Goal: Transaction & Acquisition: Purchase product/service

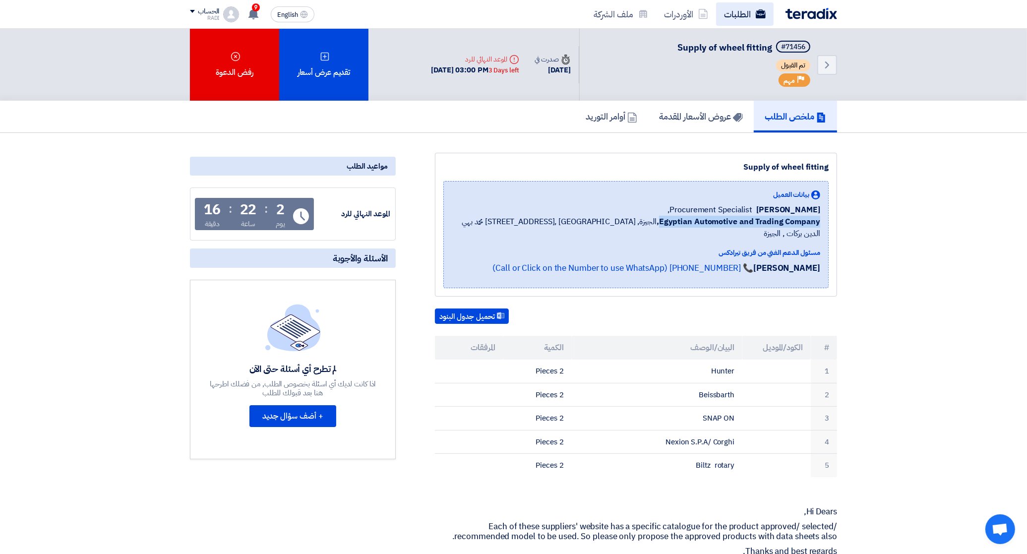
click at [747, 6] on link "الطلبات" at bounding box center [745, 13] width 58 height 23
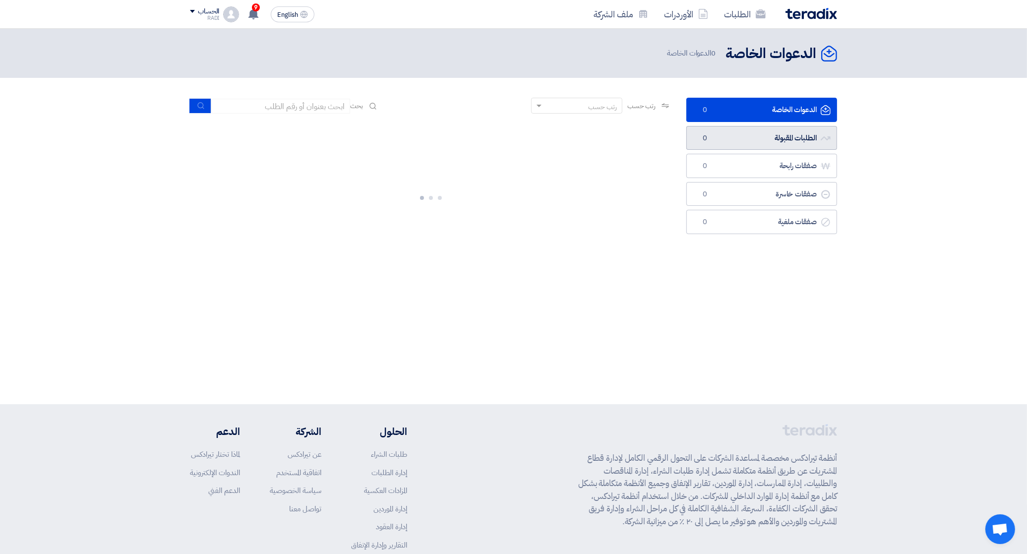
click at [787, 139] on link "الطلبات المقبولة الطلبات المقبولة 0" at bounding box center [762, 138] width 151 height 24
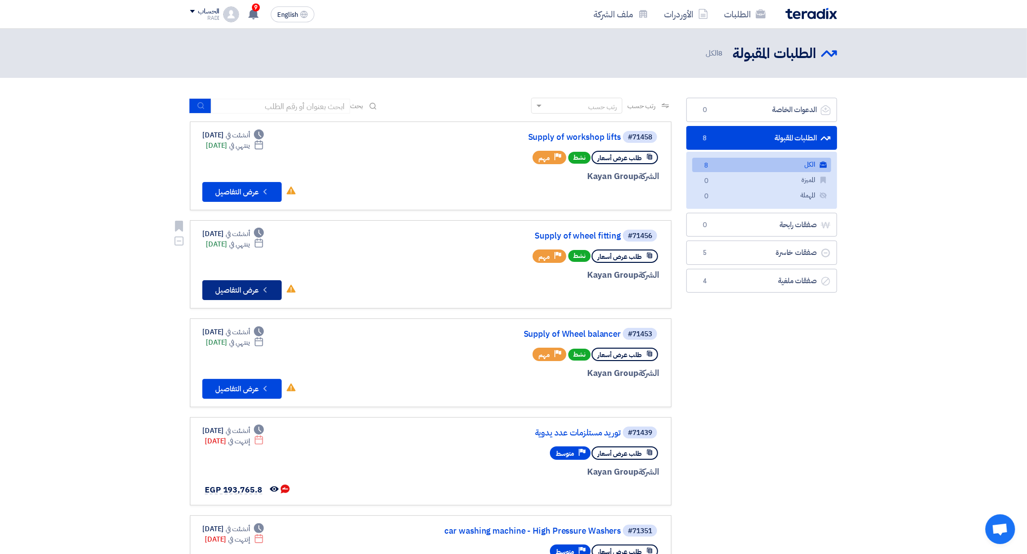
click at [252, 284] on button "Check details عرض التفاصيل" at bounding box center [241, 290] width 79 height 20
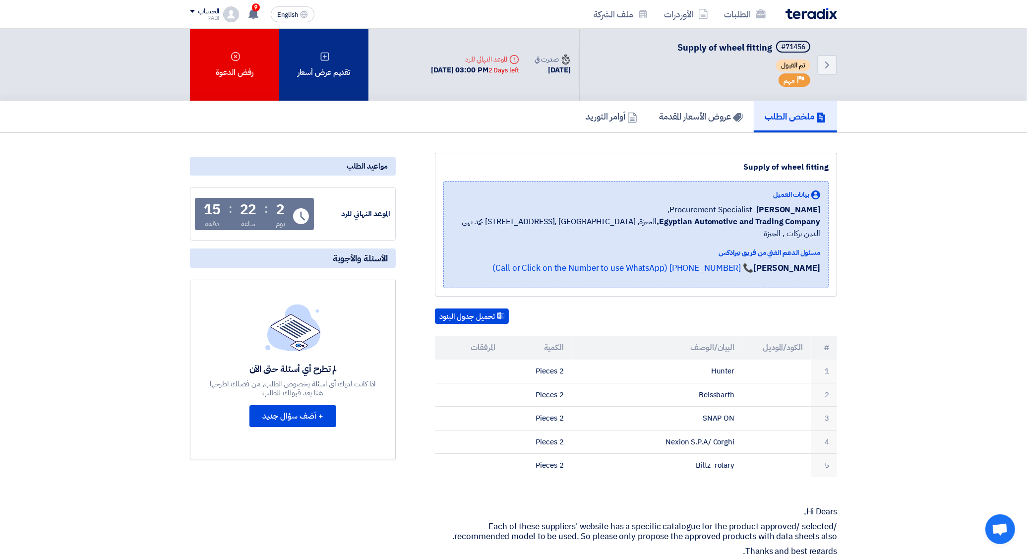
click at [321, 58] on use at bounding box center [325, 56] width 8 height 8
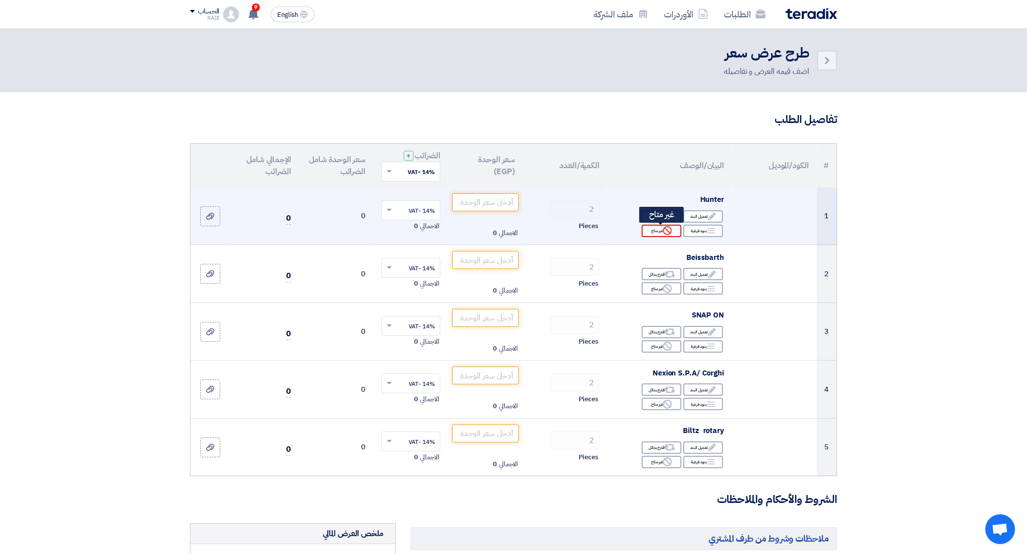
click at [654, 231] on div "Reject غير متاح" at bounding box center [662, 231] width 40 height 12
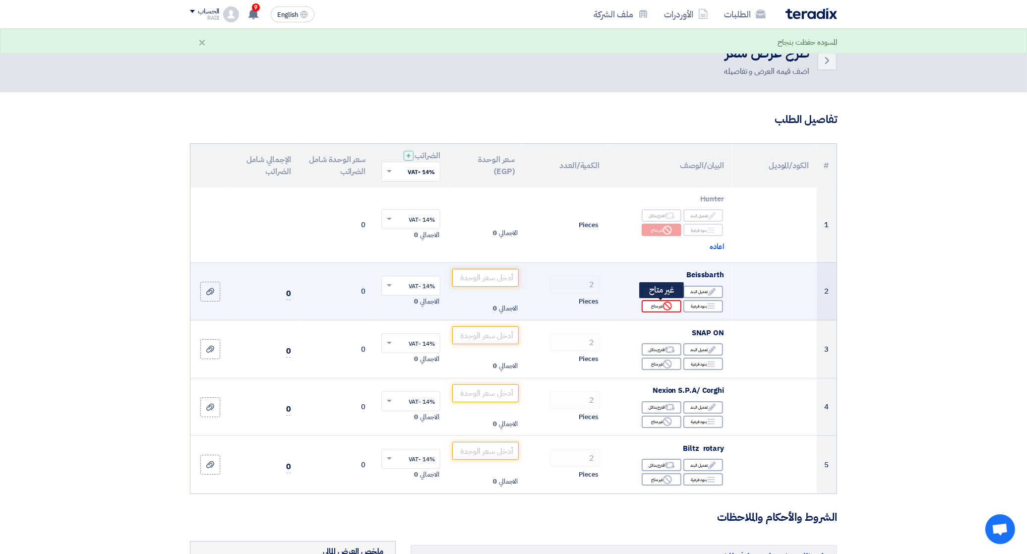
click at [657, 304] on div "Reject غير متاح" at bounding box center [662, 306] width 40 height 12
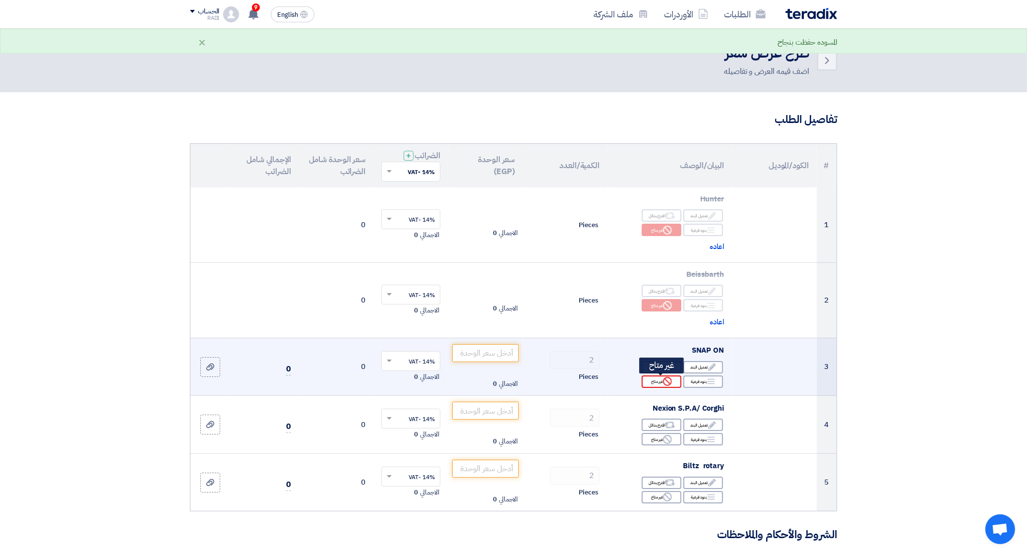
click at [653, 380] on div "Reject غير متاح" at bounding box center [662, 382] width 40 height 12
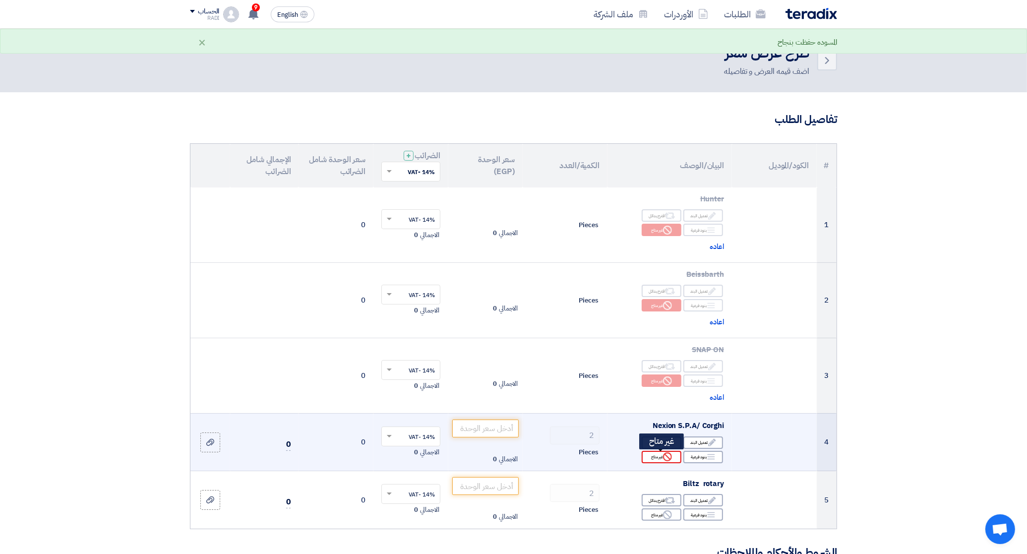
click at [651, 461] on div "Reject غير متاح" at bounding box center [662, 457] width 40 height 12
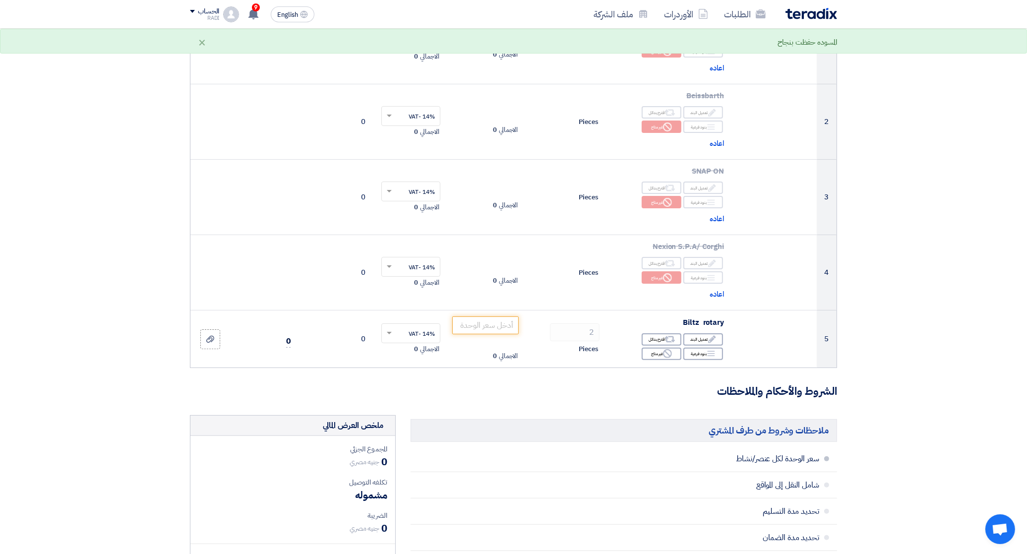
scroll to position [186, 0]
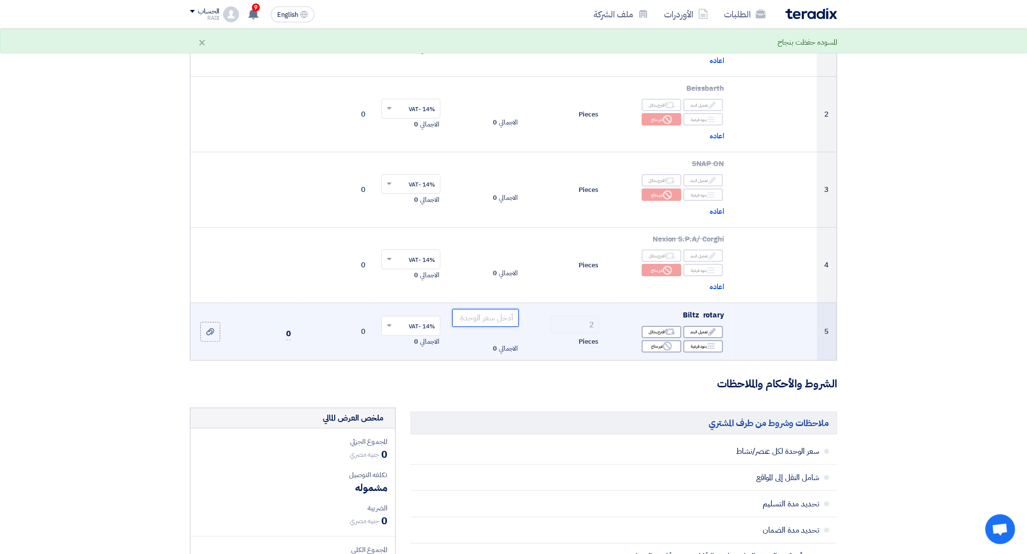
click at [494, 322] on input "number" at bounding box center [485, 318] width 67 height 18
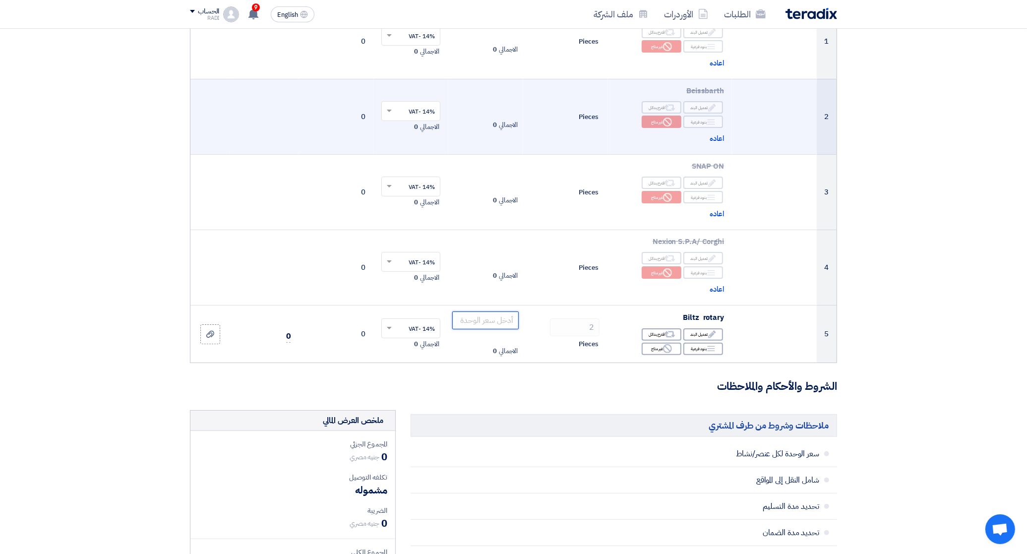
scroll to position [248, 0]
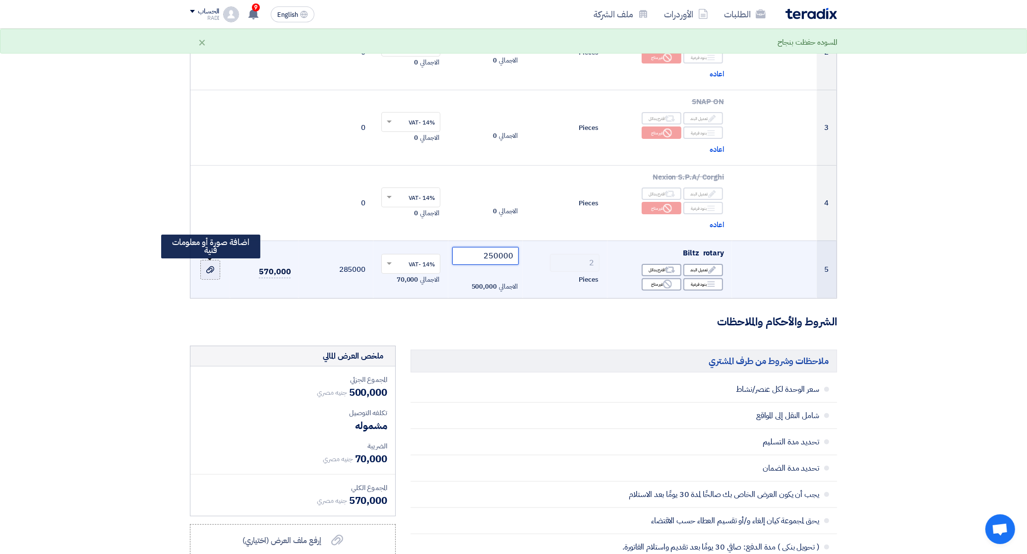
type input "250000"
click at [206, 275] on div at bounding box center [210, 269] width 10 height 11
click at [0, 0] on input "file" at bounding box center [0, 0] width 0 height 0
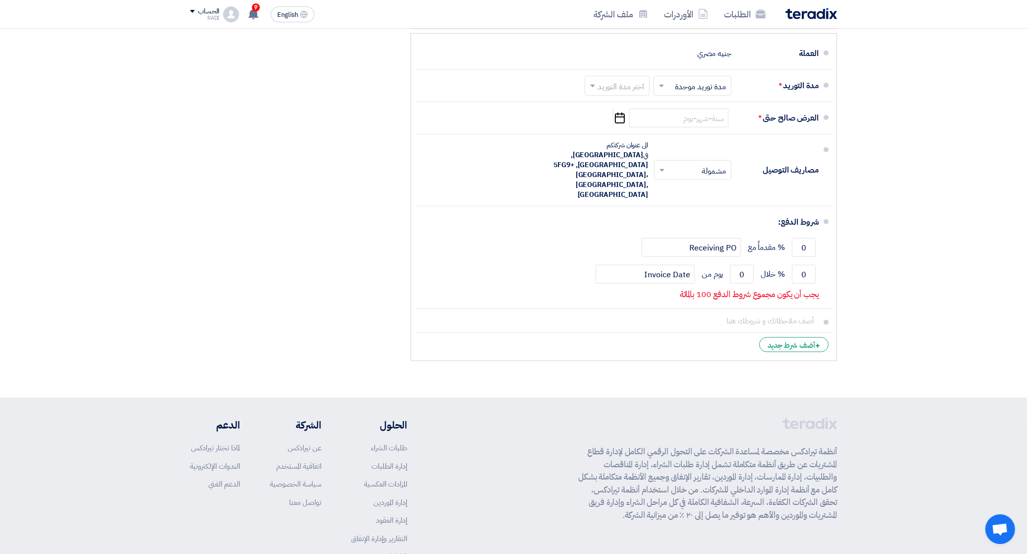
scroll to position [893, 0]
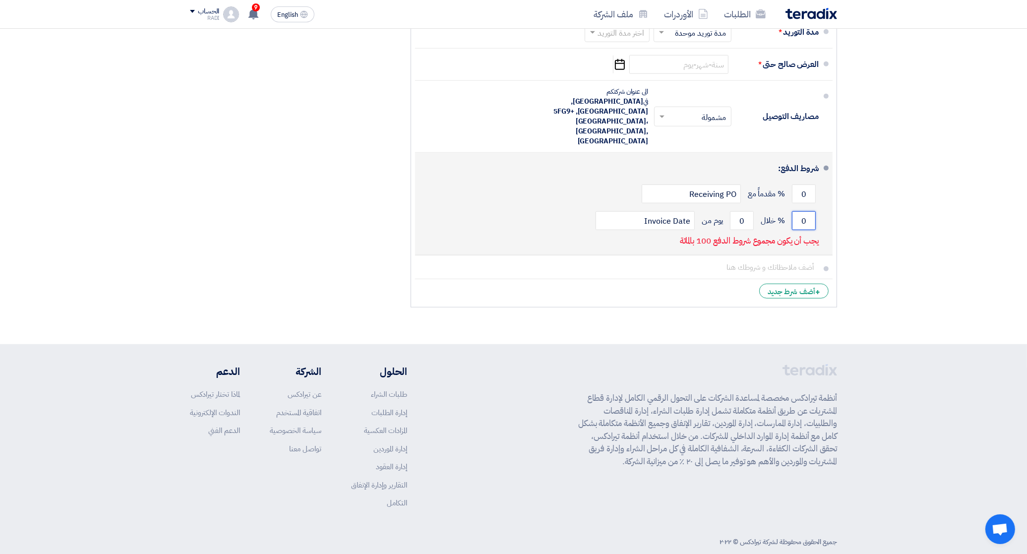
drag, startPoint x: 801, startPoint y: 200, endPoint x: 810, endPoint y: 202, distance: 9.1
click at [810, 211] on input "0" at bounding box center [804, 220] width 24 height 19
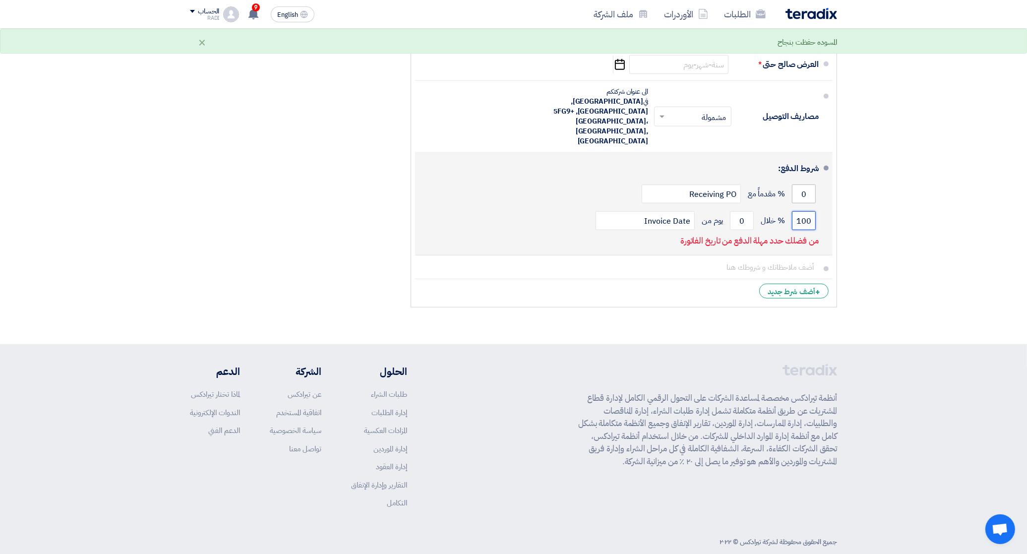
type input "100"
drag, startPoint x: 812, startPoint y: 176, endPoint x: 819, endPoint y: 176, distance: 6.4
click at [819, 181] on div "0 % مقدماً مع Receiving PO" at bounding box center [621, 194] width 396 height 27
type input "100"
click at [801, 211] on input "100" at bounding box center [804, 220] width 24 height 19
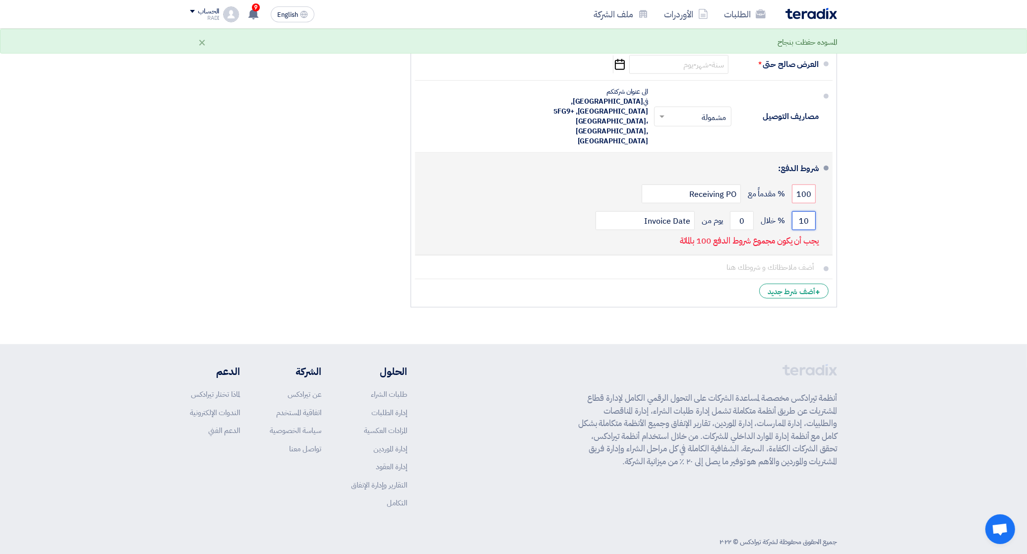
type input "1"
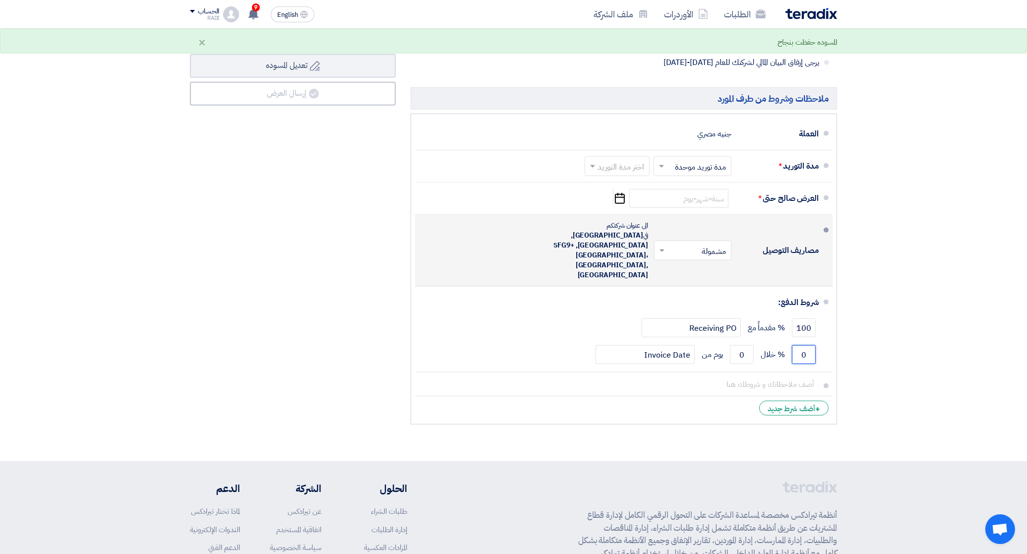
scroll to position [752, 0]
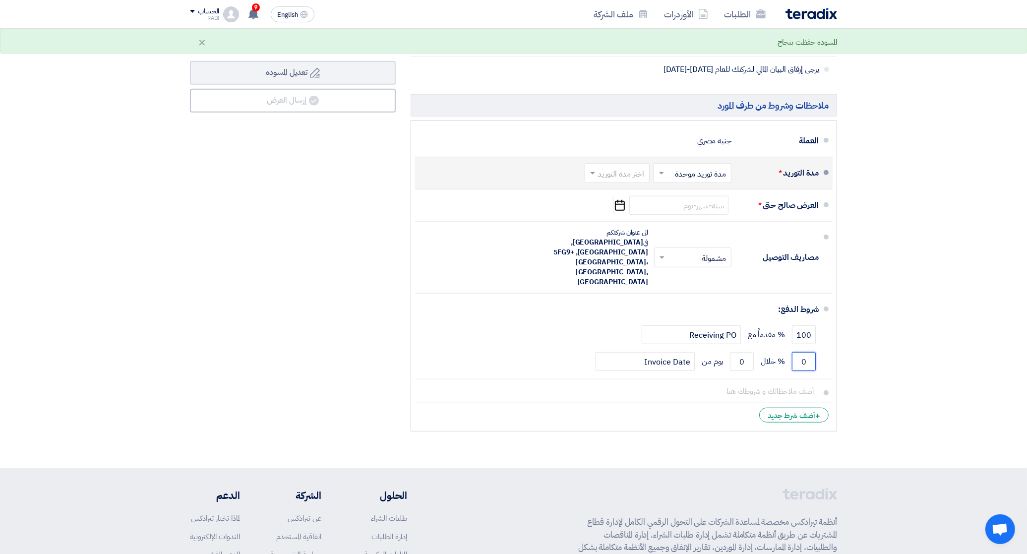
type input "0"
click at [726, 174] on input "text" at bounding box center [690, 174] width 73 height 14
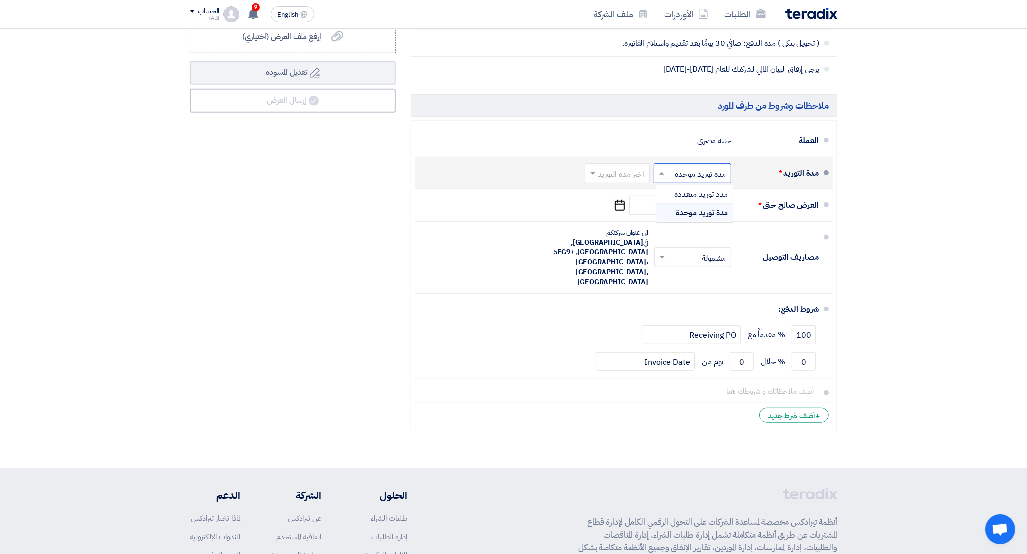
click at [705, 211] on span "مدة توريد موحدة" at bounding box center [702, 213] width 52 height 12
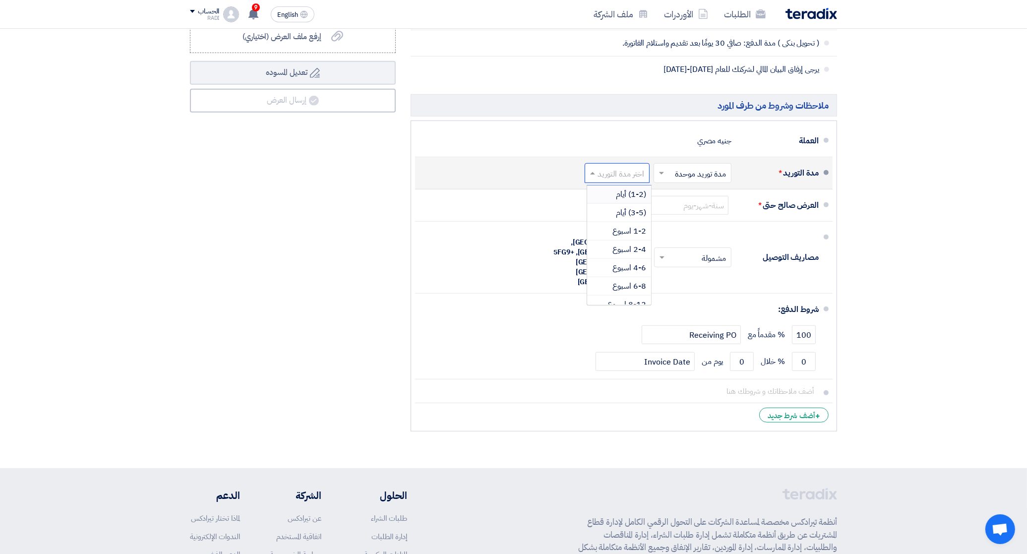
click at [641, 172] on input "text" at bounding box center [615, 174] width 60 height 14
click at [630, 197] on span "(1-2) أيام" at bounding box center [631, 195] width 30 height 12
click at [638, 174] on input "text" at bounding box center [619, 174] width 52 height 14
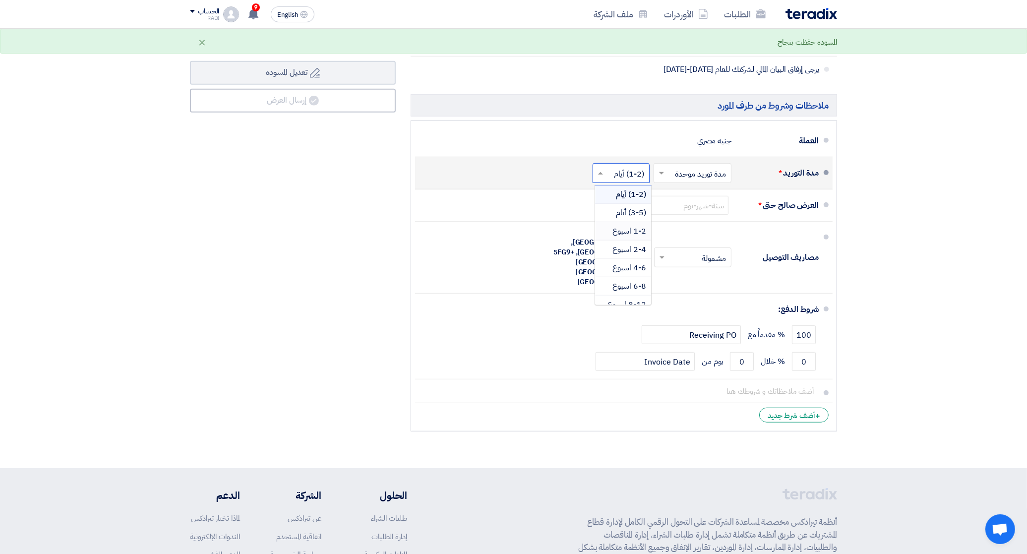
click at [635, 232] on span "1-2 اسبوع" at bounding box center [630, 231] width 34 height 12
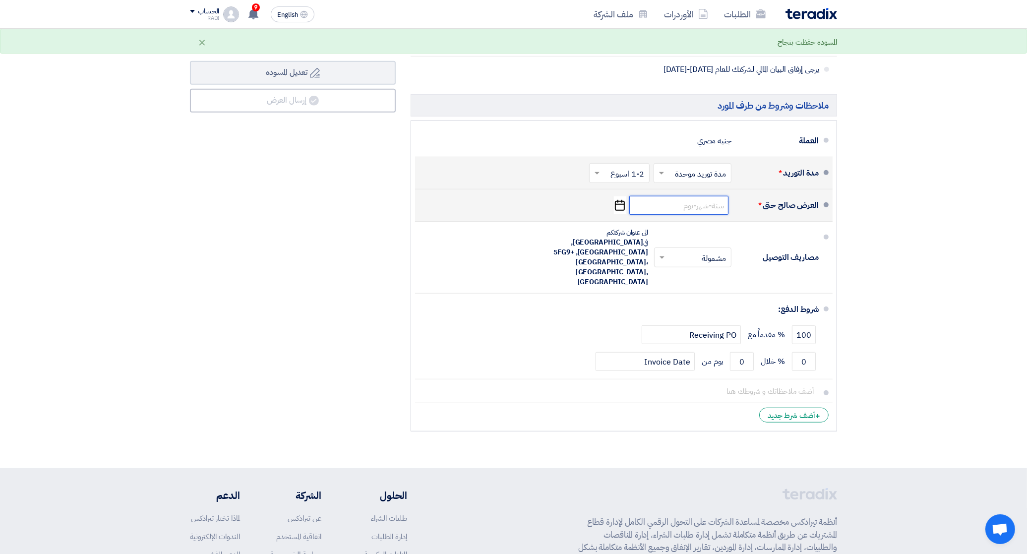
click at [714, 211] on input at bounding box center [679, 205] width 99 height 19
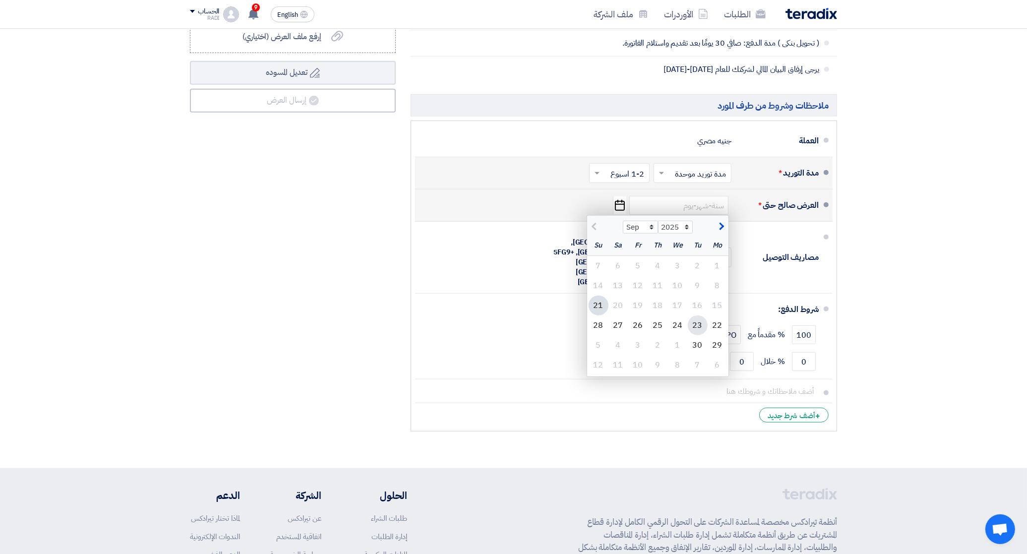
click at [697, 326] on div "23" at bounding box center [698, 325] width 20 height 20
type input "[DATE]"
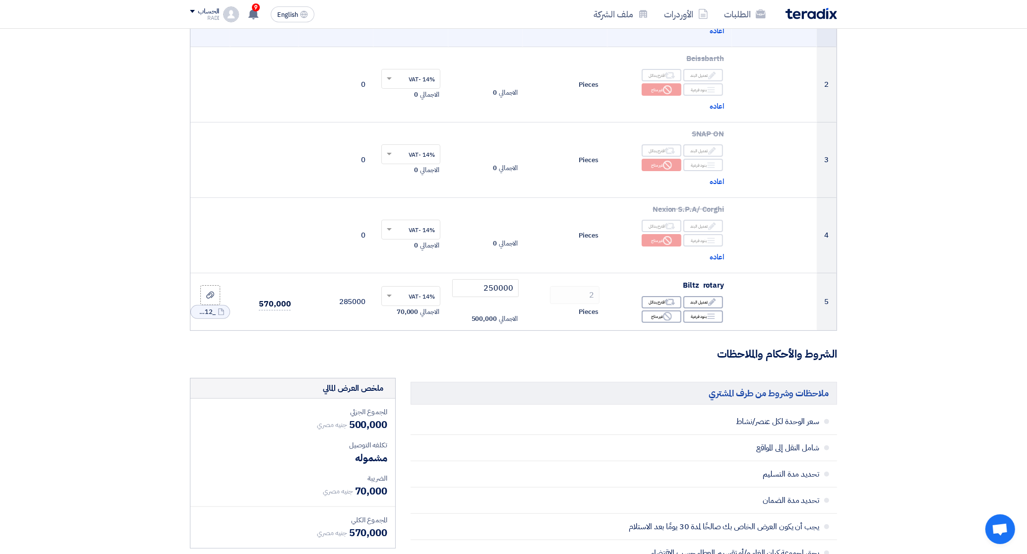
scroll to position [310, 0]
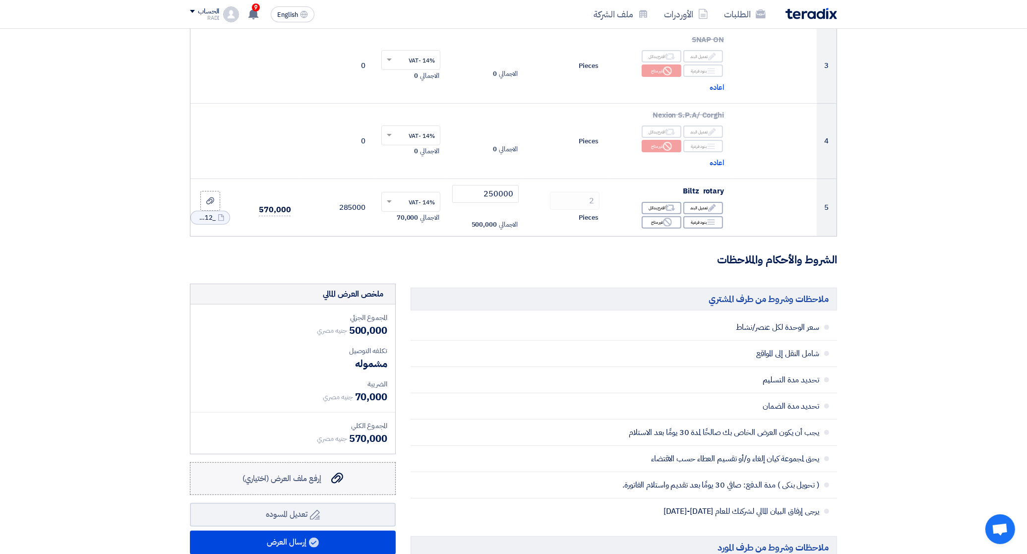
click at [333, 479] on use at bounding box center [337, 478] width 12 height 11
click at [0, 0] on input "إرفع ملف العرض (اختياري) إرفع ملف العرض (اختياري)" at bounding box center [0, 0] width 0 height 0
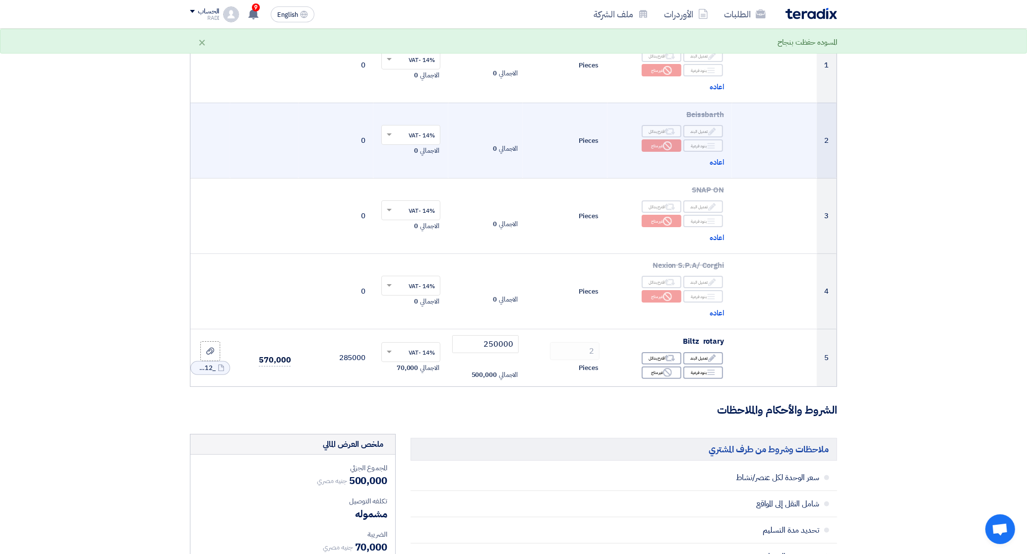
scroll to position [248, 0]
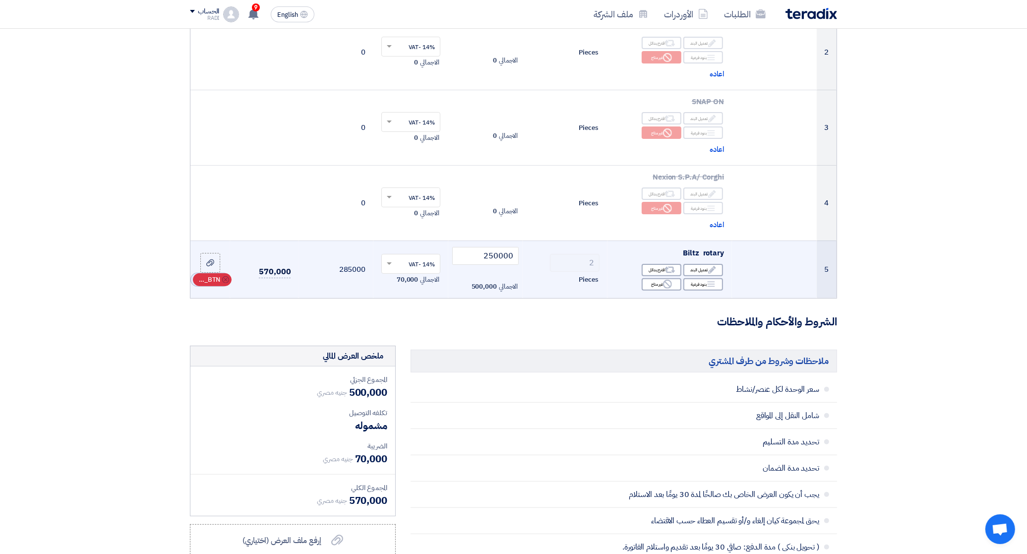
click at [213, 281] on span "RFQ_STEP1.ITEMS_DELETE_BTN" at bounding box center [208, 280] width 24 height 10
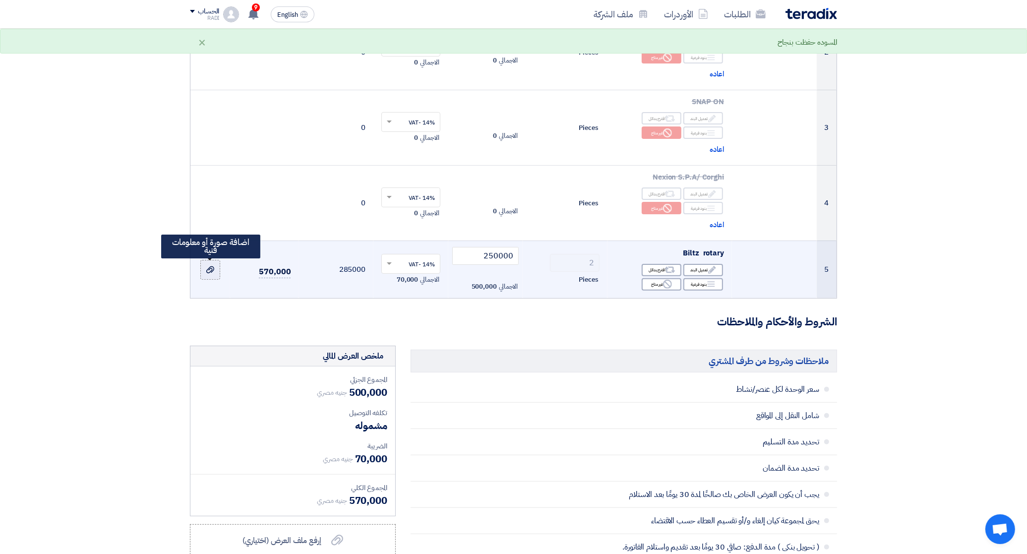
click at [213, 274] on icon at bounding box center [210, 270] width 8 height 8
click at [0, 0] on input "file" at bounding box center [0, 0] width 0 height 0
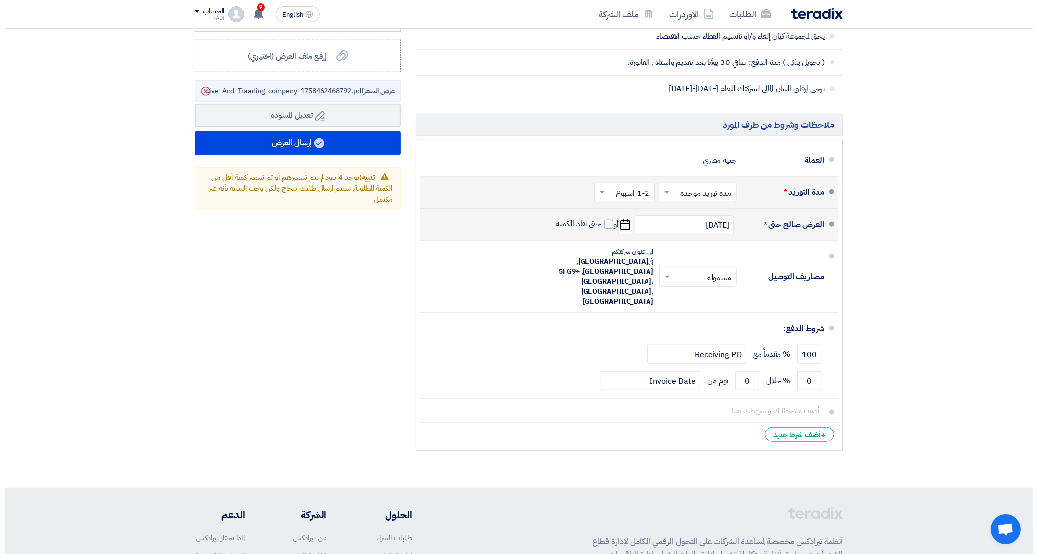
scroll to position [744, 0]
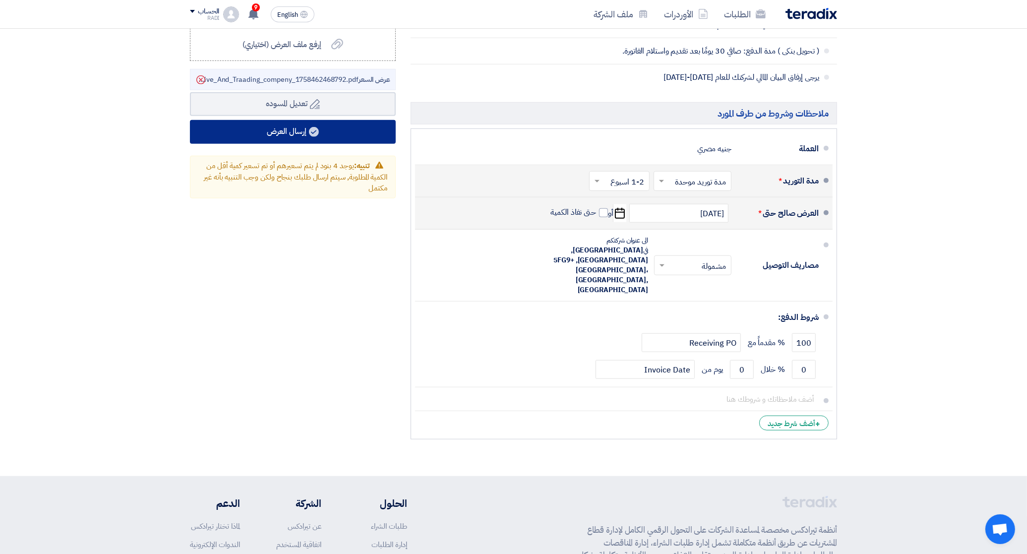
click at [339, 134] on button "إرسال العرض" at bounding box center [293, 132] width 206 height 24
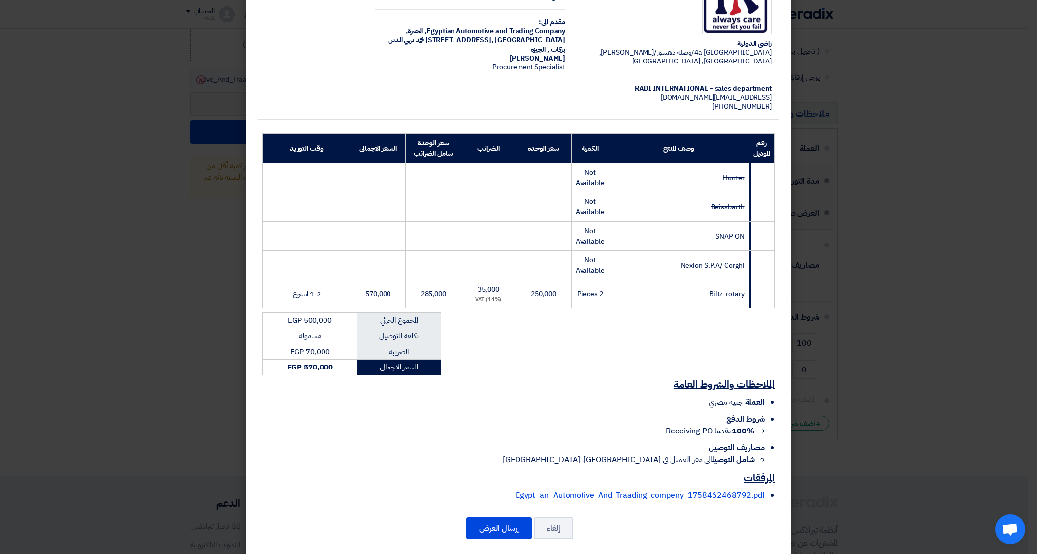
scroll to position [75, 0]
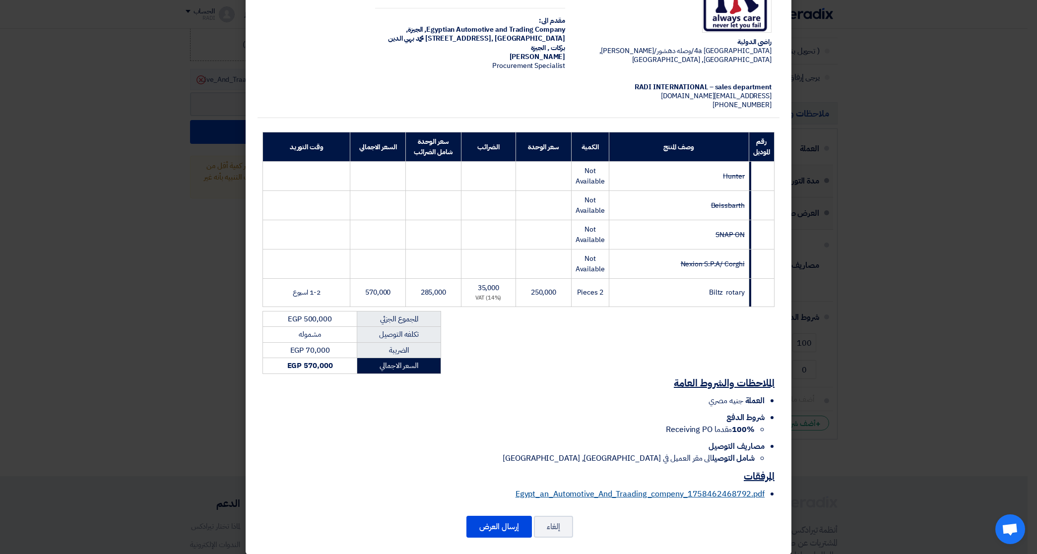
click at [604, 488] on link "Egypt_an_Automotive_And_Traading_compeny_1758462468792.pdf" at bounding box center [639, 494] width 249 height 12
click at [497, 516] on button "إرسال العرض" at bounding box center [498, 527] width 65 height 22
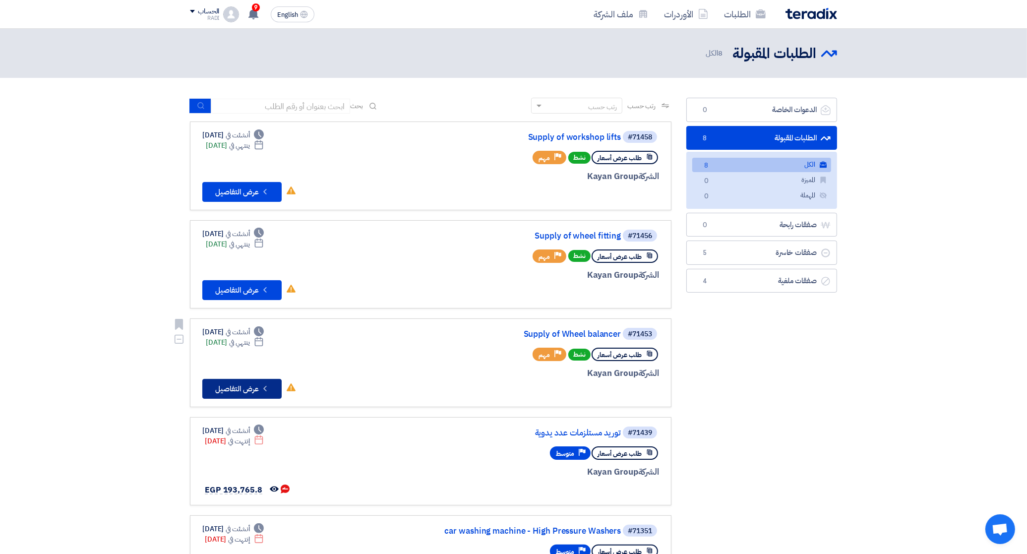
click at [225, 379] on button "Check details عرض التفاصيل" at bounding box center [241, 389] width 79 height 20
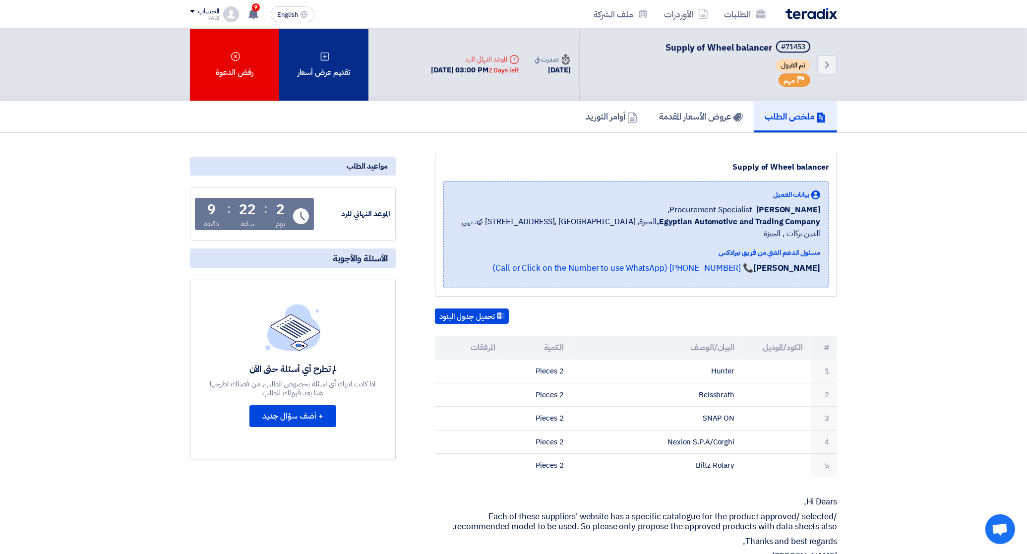
click at [331, 55] on div "تقديم عرض أسعار" at bounding box center [323, 65] width 89 height 72
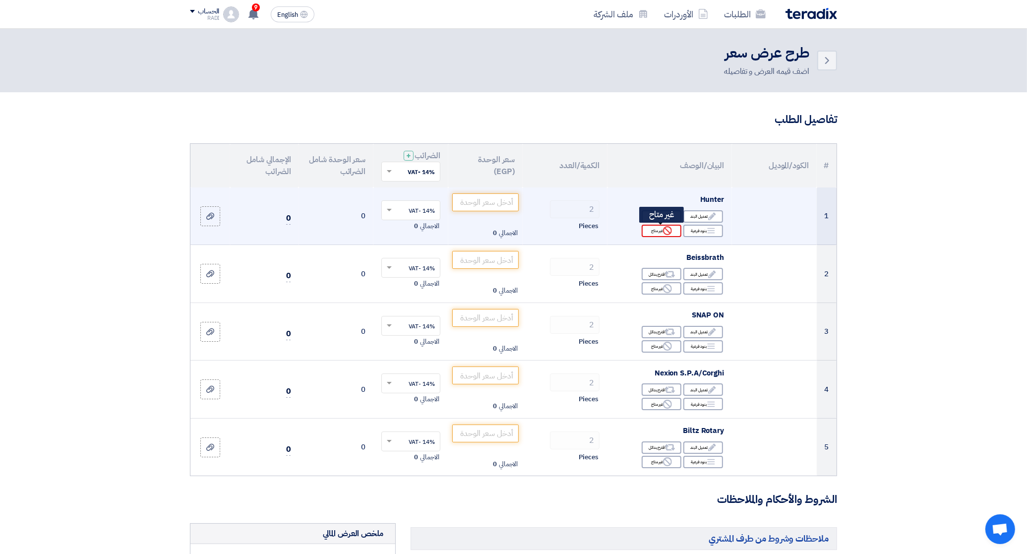
click at [657, 226] on div "Reject غير متاح" at bounding box center [662, 231] width 40 height 12
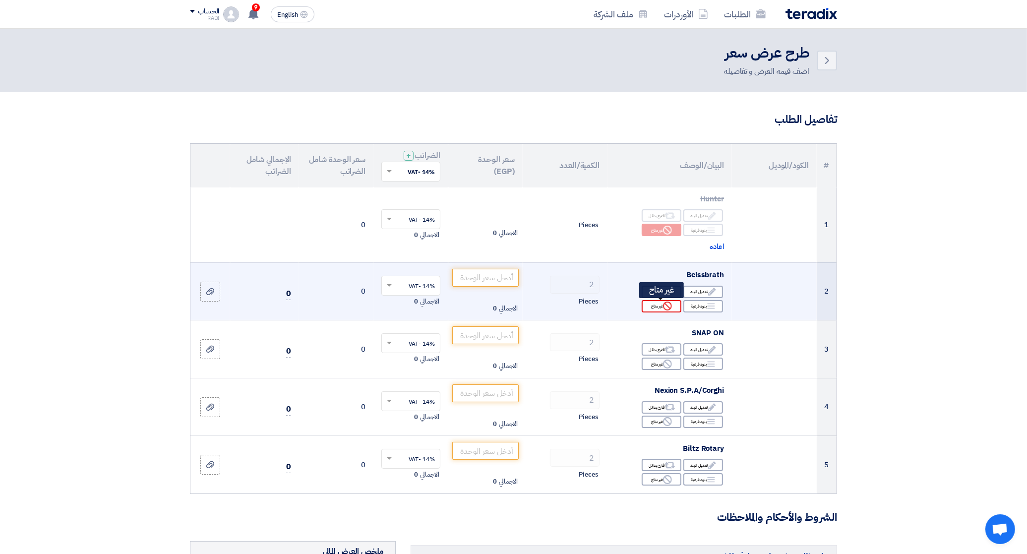
click at [653, 305] on div "Reject غير متاح" at bounding box center [662, 306] width 40 height 12
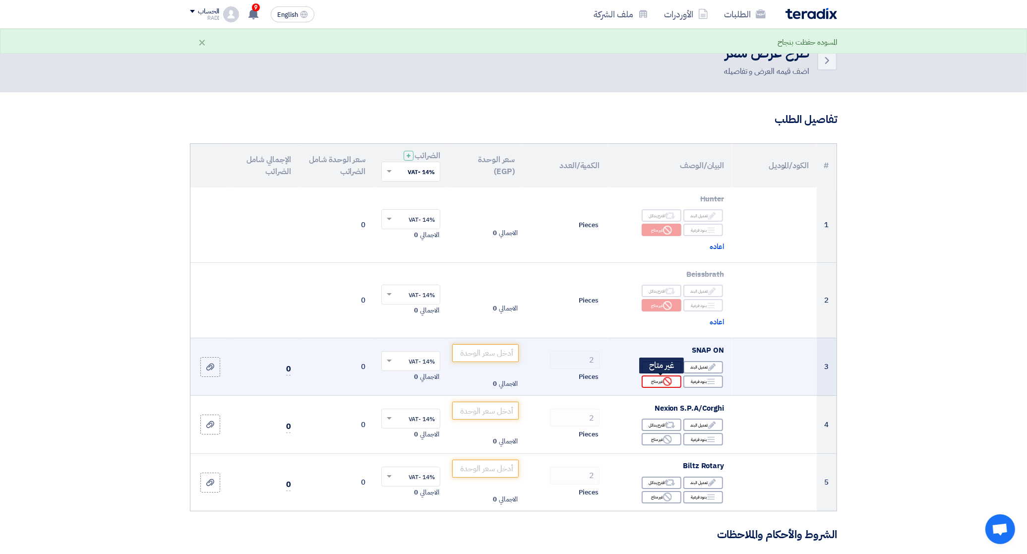
click at [665, 382] on icon "Reject" at bounding box center [667, 381] width 9 height 9
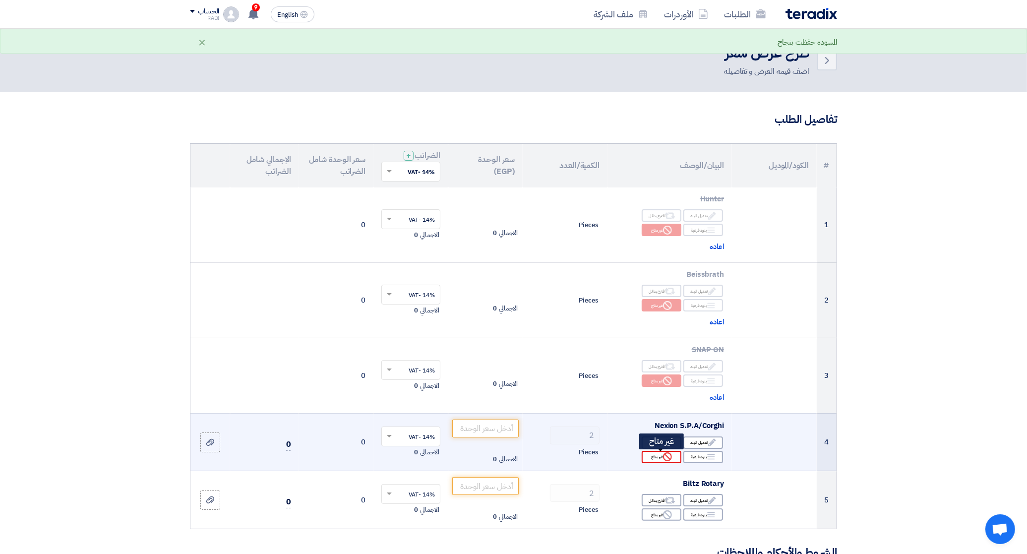
click at [657, 457] on div "Reject غير متاح" at bounding box center [662, 457] width 40 height 12
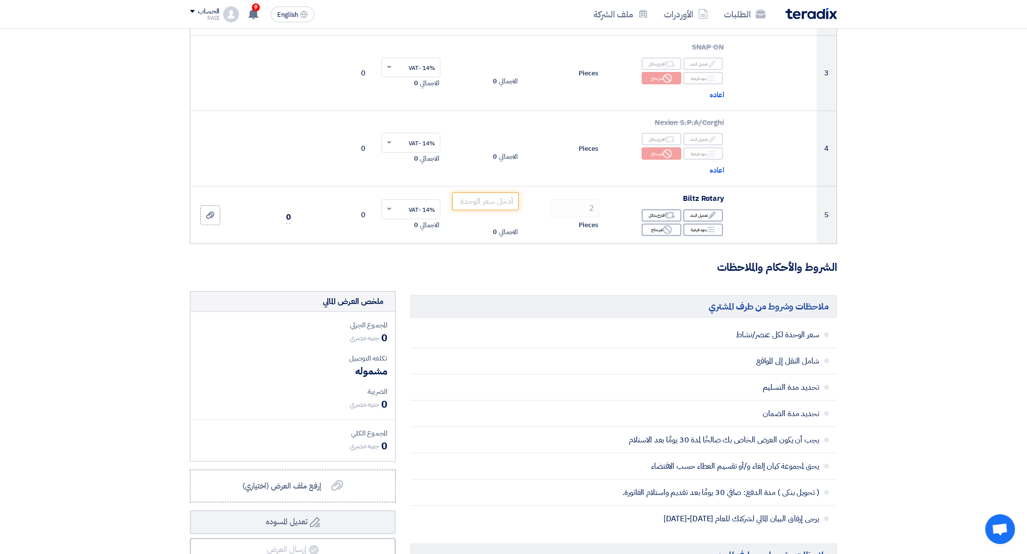
scroll to position [372, 0]
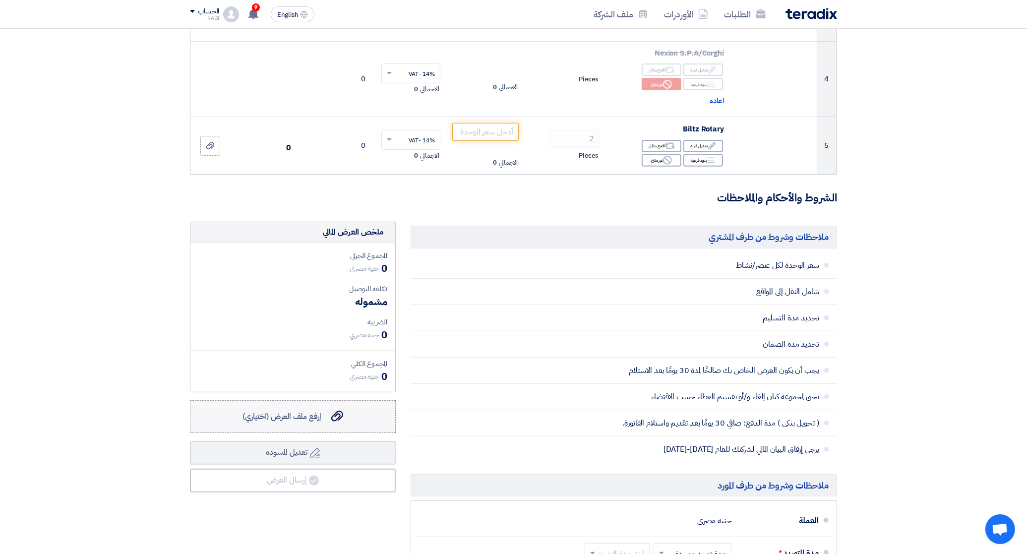
click at [335, 418] on icon "إرفع ملف العرض (اختياري)" at bounding box center [337, 416] width 12 height 12
click at [0, 0] on input "إرفع ملف العرض (اختياري) إرفع ملف العرض (اختياري)" at bounding box center [0, 0] width 0 height 0
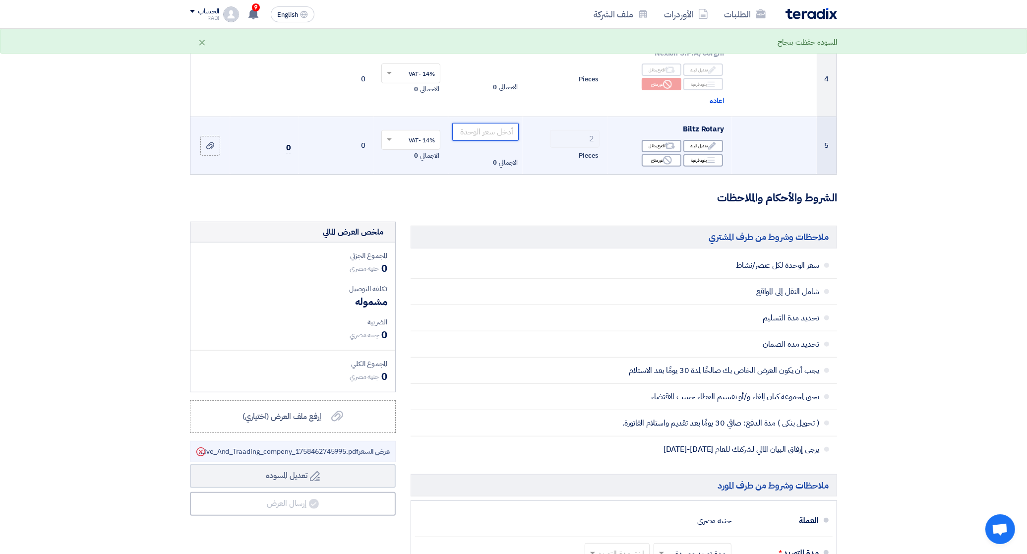
click at [499, 135] on input "number" at bounding box center [485, 132] width 67 height 18
type input "3"
type input "575000"
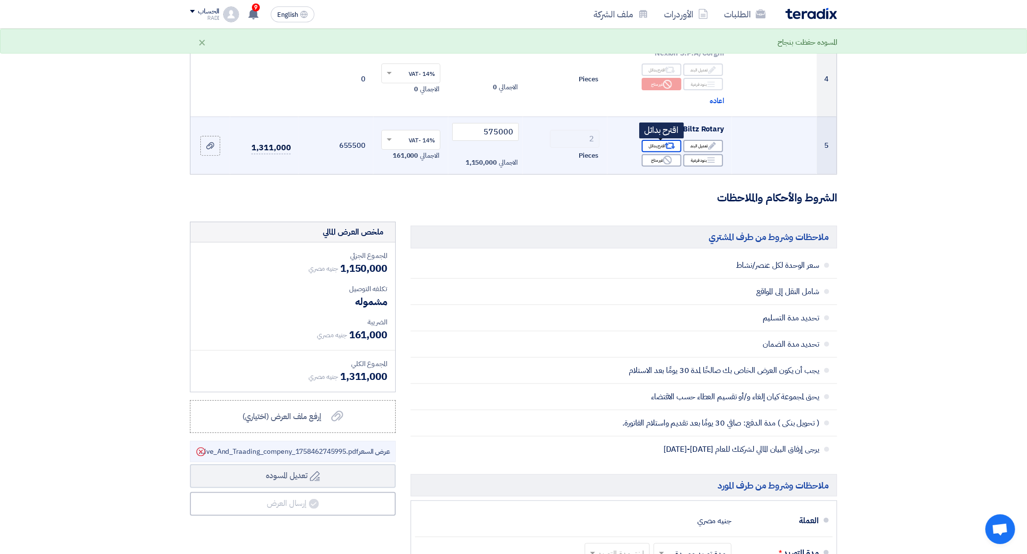
click at [657, 144] on div "Alternative اقترح بدائل" at bounding box center [662, 146] width 40 height 12
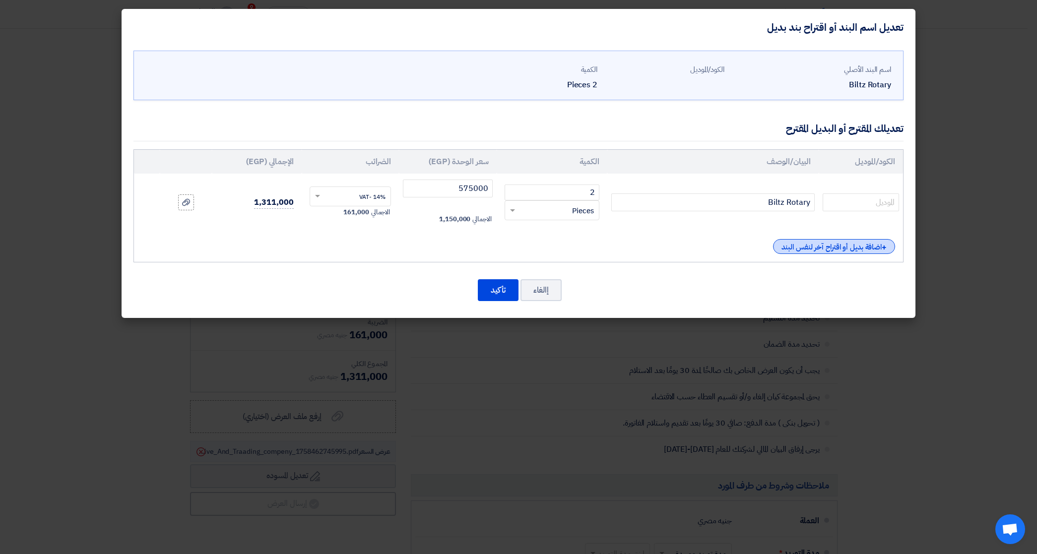
click at [851, 249] on div "+ اضافة بديل أو اقتراح آخر لنفس البند" at bounding box center [834, 246] width 122 height 15
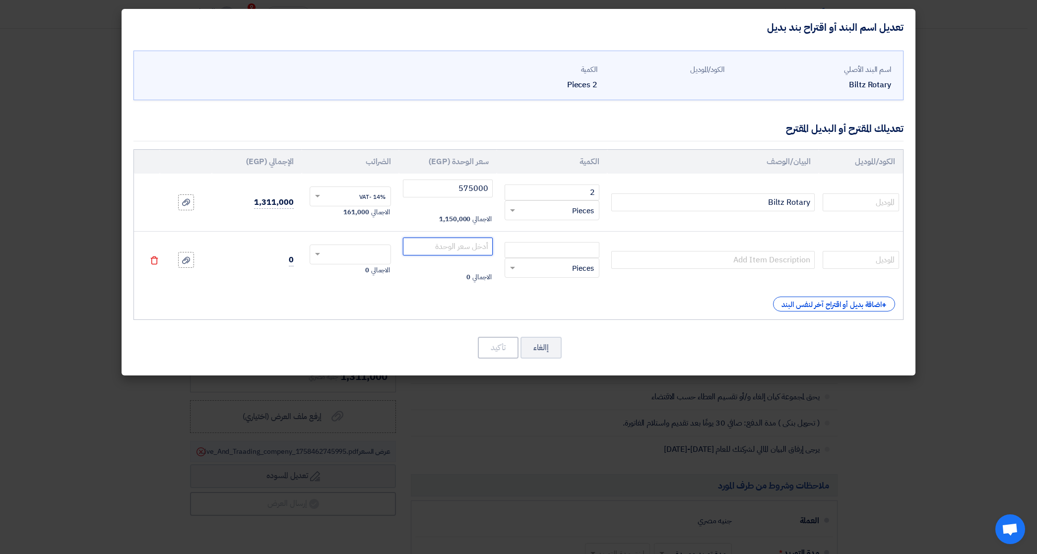
click at [469, 247] on input "number" at bounding box center [448, 247] width 90 height 18
type input "375000"
click at [589, 247] on input "number" at bounding box center [551, 250] width 95 height 16
type input "2"
click at [765, 258] on input "text" at bounding box center [712, 260] width 203 height 18
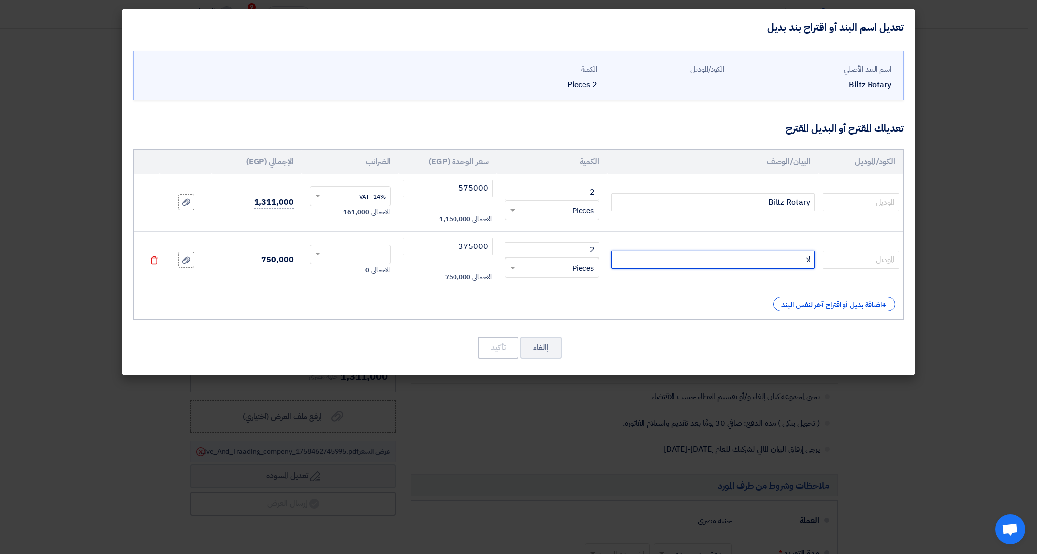
type input "ل"
type input "biltz rotary"
click at [544, 317] on div "الكود/الموديل البيان/الوصف الكمية سعر الوحدة (EGP) الضرائب الإجمالي (EGP) Biltz…" at bounding box center [518, 234] width 770 height 171
click at [189, 258] on icon at bounding box center [186, 260] width 8 height 8
click at [0, 0] on input "file" at bounding box center [0, 0] width 0 height 0
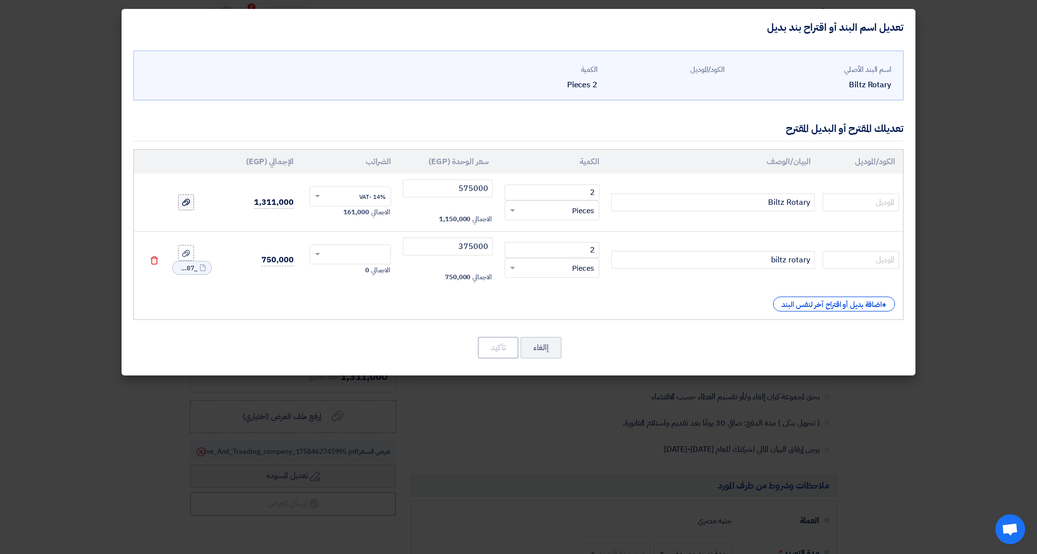
click at [189, 202] on icon at bounding box center [186, 202] width 8 height 8
click at [0, 0] on input "file" at bounding box center [0, 0] width 0 height 0
click at [972, 423] on modal-container "تعديل اسم البند أو اقتراح بند بديل اسم البند الأصلي Biltz Rotary الكود/الموديل" at bounding box center [518, 277] width 1037 height 554
click at [895, 468] on modal-container "تعديل اسم البند أو اقتراح بند بديل اسم البند الأصلي Biltz Rotary الكود/الموديل" at bounding box center [518, 277] width 1037 height 554
click at [886, 258] on input "text" at bounding box center [860, 260] width 76 height 18
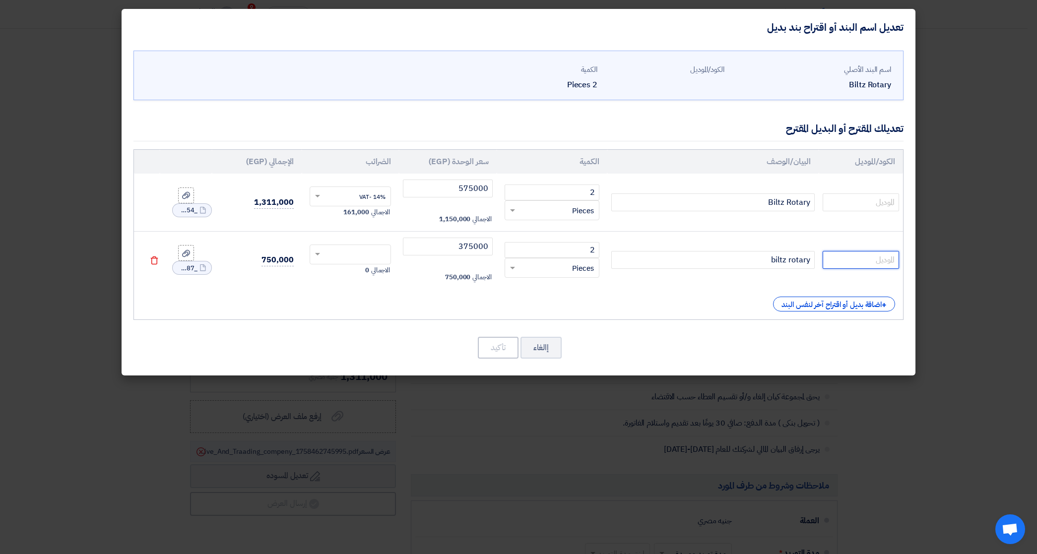
paste input "360PWS PRO"
type input "360PWS PRO"
click at [876, 205] on input "text" at bounding box center [860, 202] width 76 height 18
paste input "390P.3DTEC"
type input "390P.3DTEC"
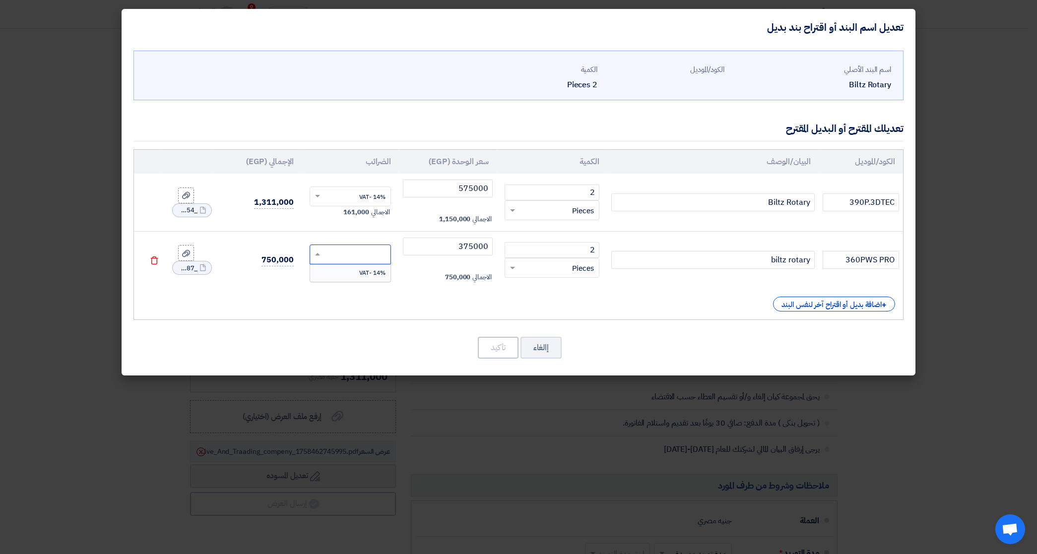
click at [373, 256] on input "text" at bounding box center [357, 256] width 60 height 16
click at [373, 272] on span "14% -VAT" at bounding box center [372, 272] width 26 height 9
click at [496, 352] on button "تأكيد" at bounding box center [498, 348] width 41 height 22
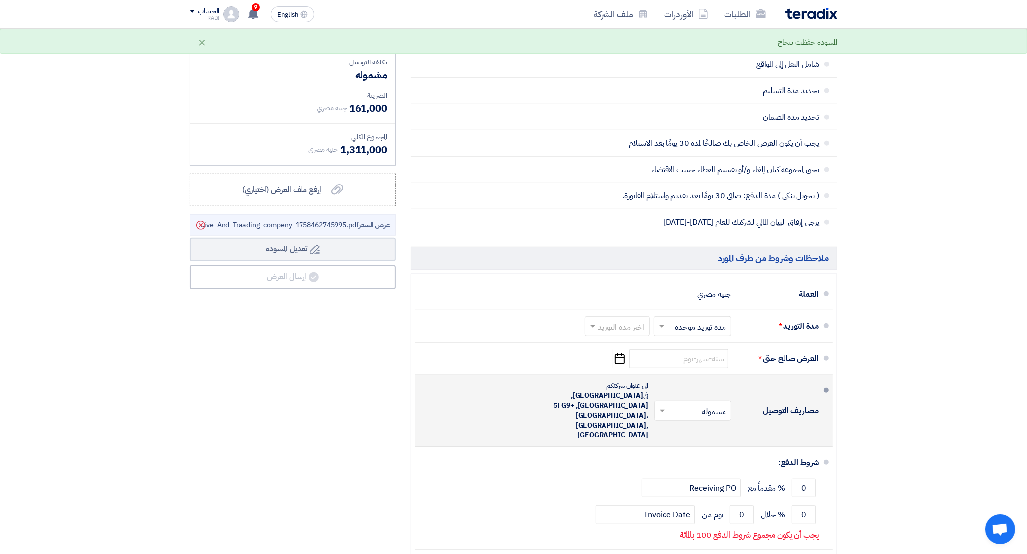
scroll to position [682, 0]
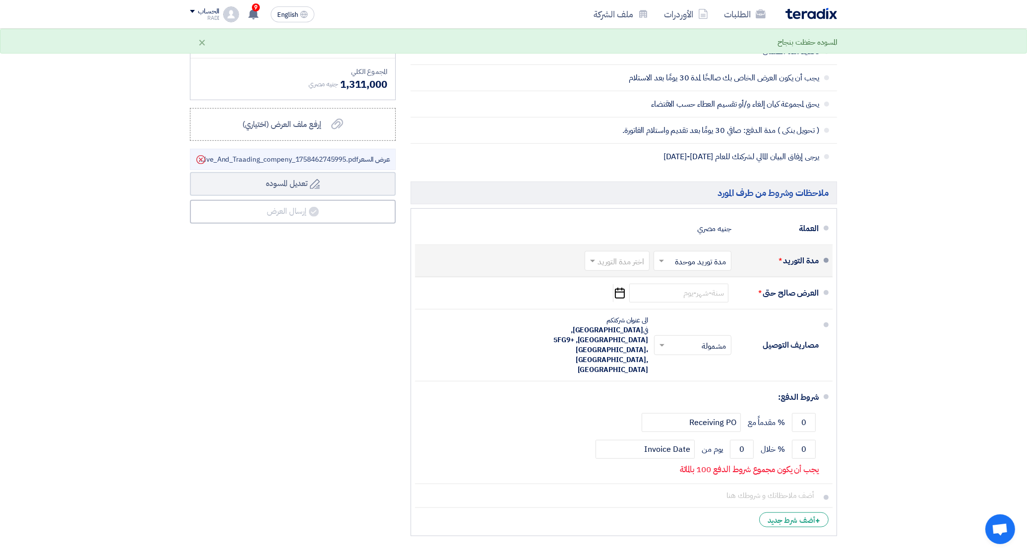
click at [703, 266] on input "text" at bounding box center [690, 261] width 73 height 14
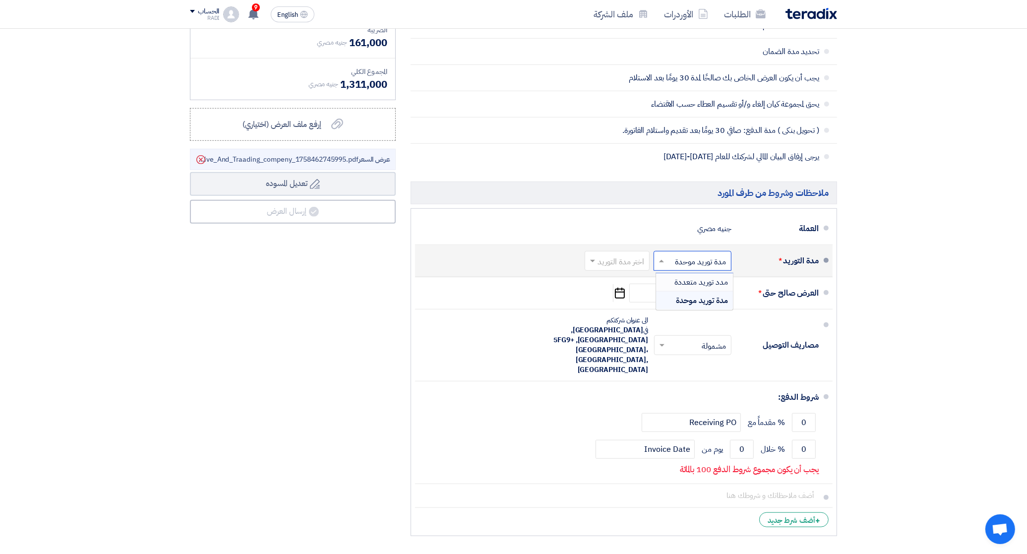
click at [709, 284] on span "مدد توريد متعددة" at bounding box center [702, 282] width 54 height 12
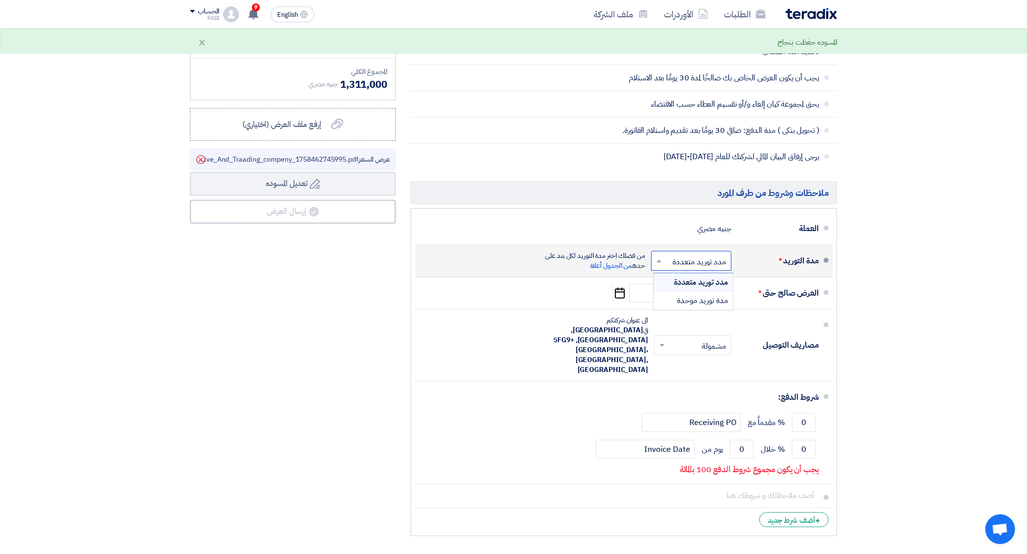
click at [697, 264] on input "text" at bounding box center [689, 261] width 75 height 14
click at [697, 286] on span "مدد توريد متعددة" at bounding box center [701, 282] width 54 height 12
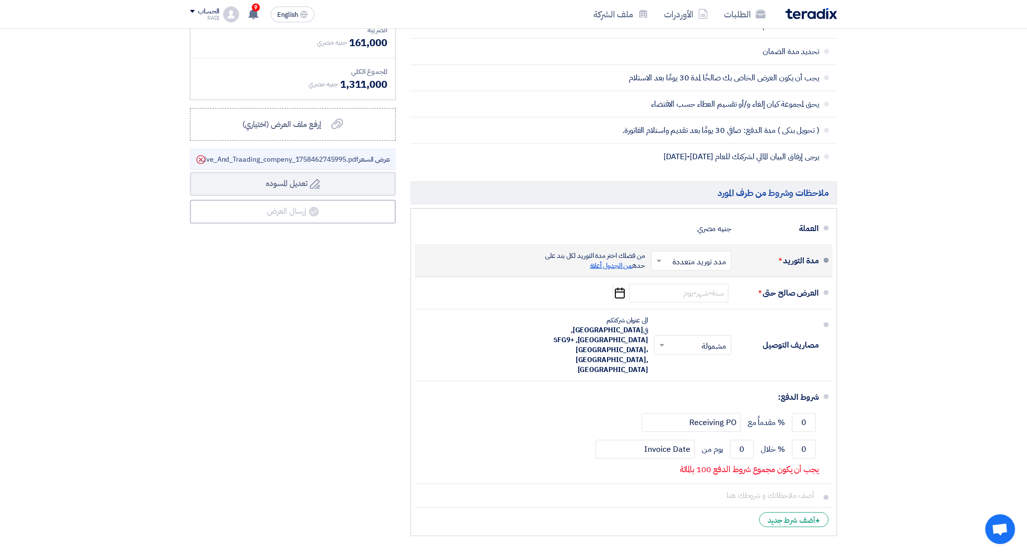
click at [616, 263] on span "من الجدول أعلاة" at bounding box center [611, 265] width 43 height 10
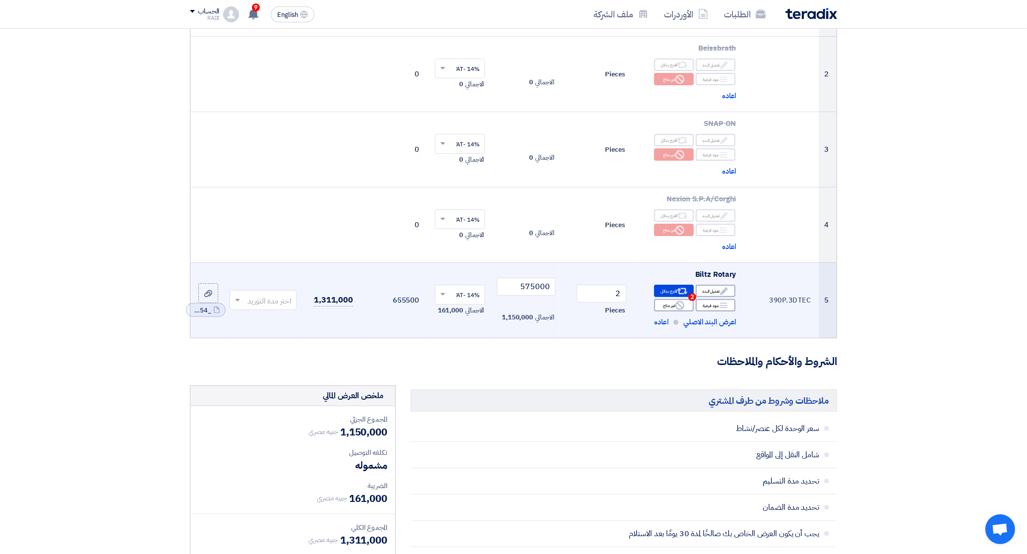
scroll to position [248, 0]
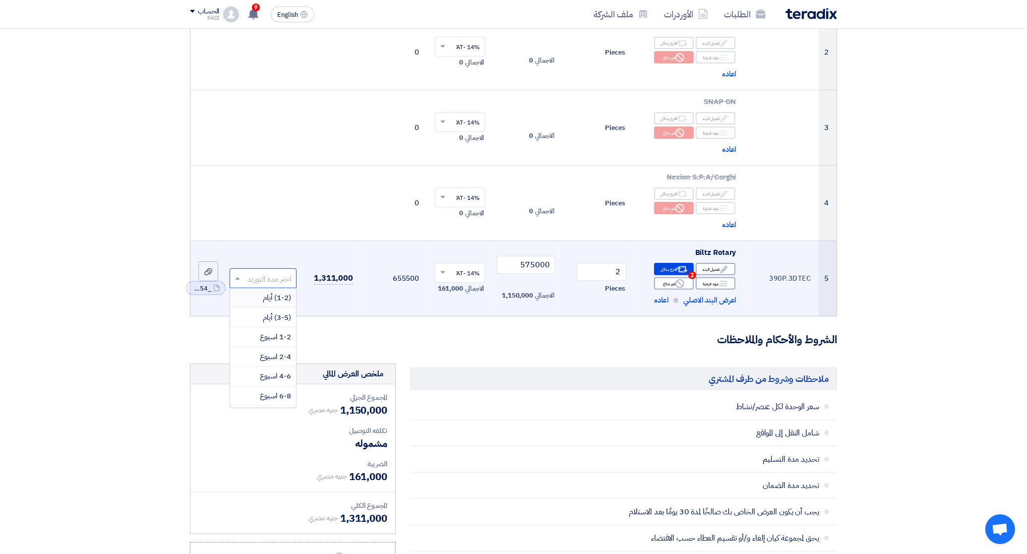
click at [266, 275] on input "text" at bounding box center [268, 279] width 47 height 16
click at [273, 332] on span "1-2 اسبوع" at bounding box center [275, 336] width 31 height 11
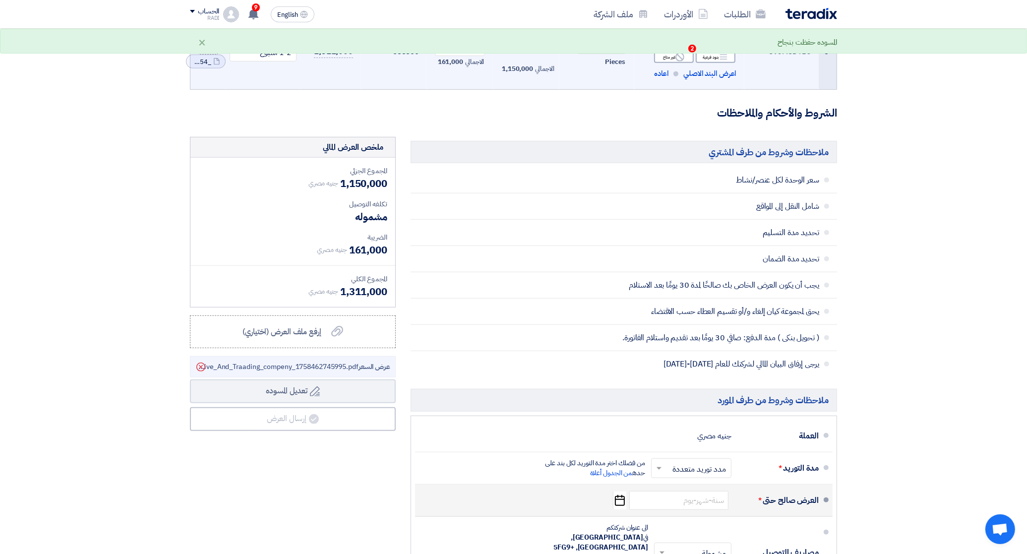
scroll to position [558, 0]
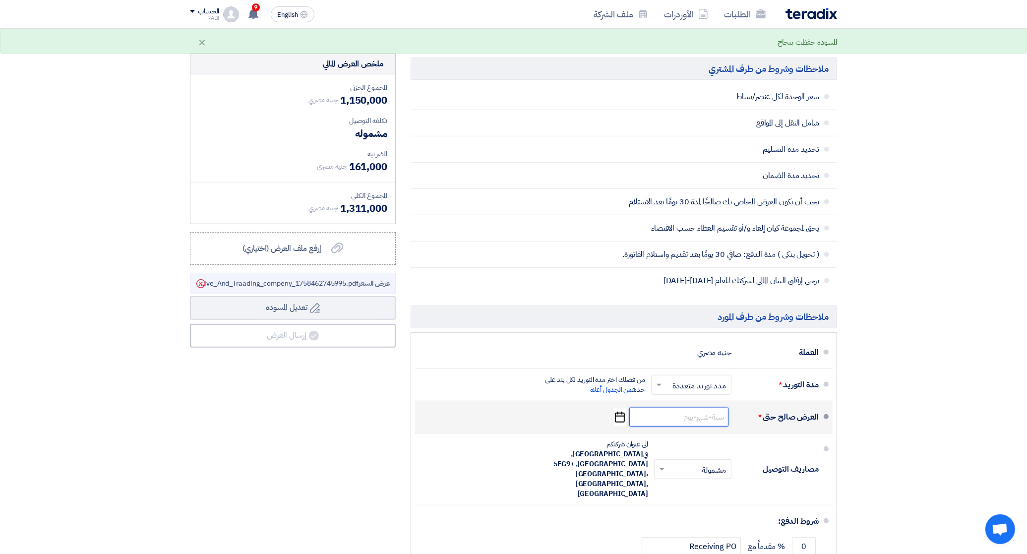
click at [687, 422] on input at bounding box center [679, 417] width 99 height 19
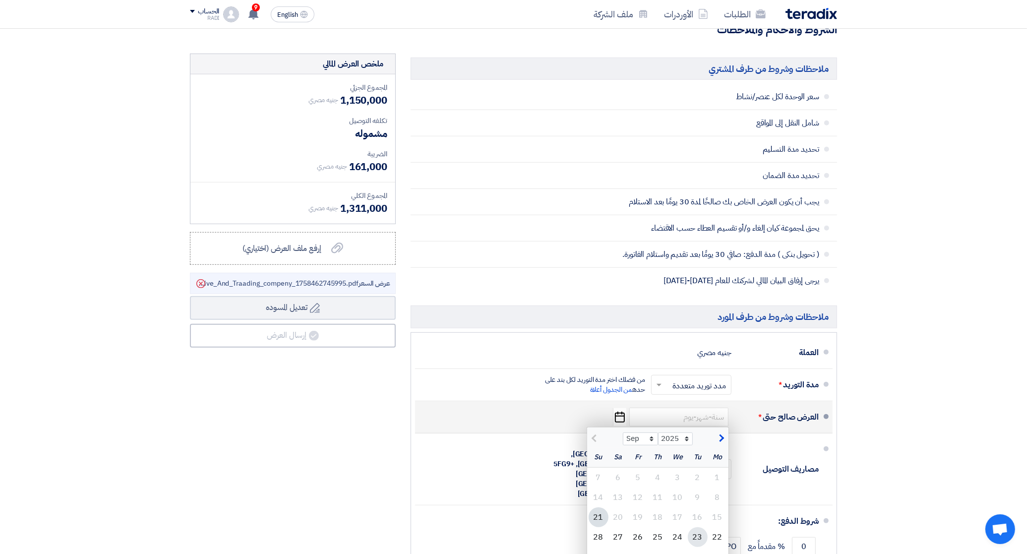
click at [697, 536] on div "23" at bounding box center [698, 537] width 20 height 20
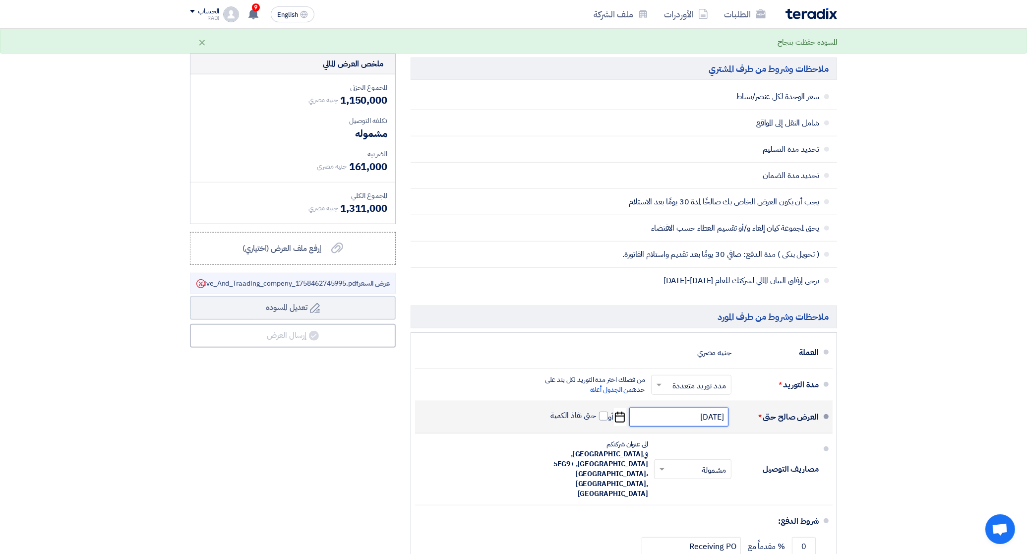
drag, startPoint x: 692, startPoint y: 417, endPoint x: 703, endPoint y: 417, distance: 11.4
click at [703, 417] on input "[DATE]" at bounding box center [679, 417] width 99 height 19
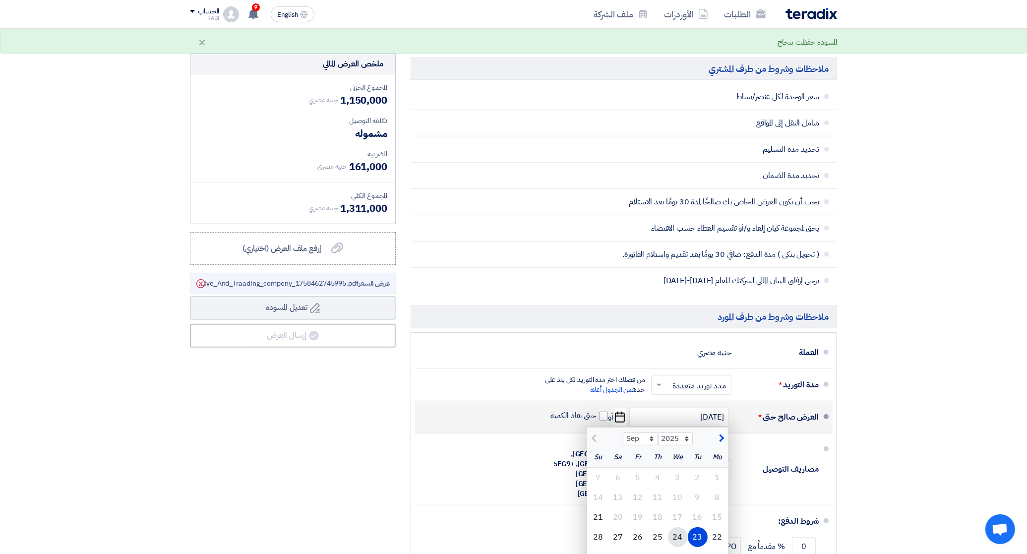
click at [681, 536] on div "24" at bounding box center [678, 537] width 20 height 20
type input "[DATE]"
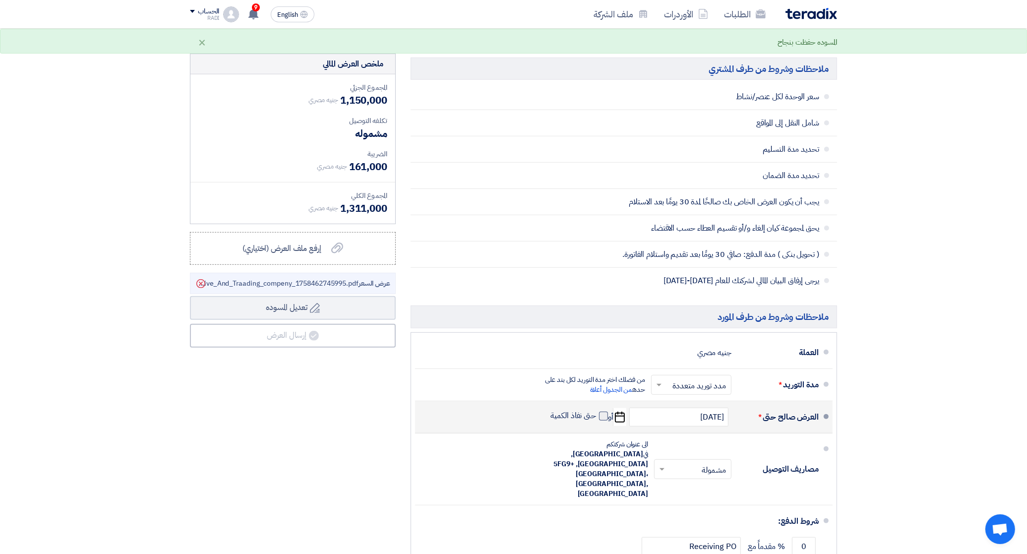
click at [605, 418] on span at bounding box center [603, 416] width 9 height 9
click at [597, 418] on input "حتى نفاذ الكمية" at bounding box center [573, 420] width 48 height 19
checkbox input "true"
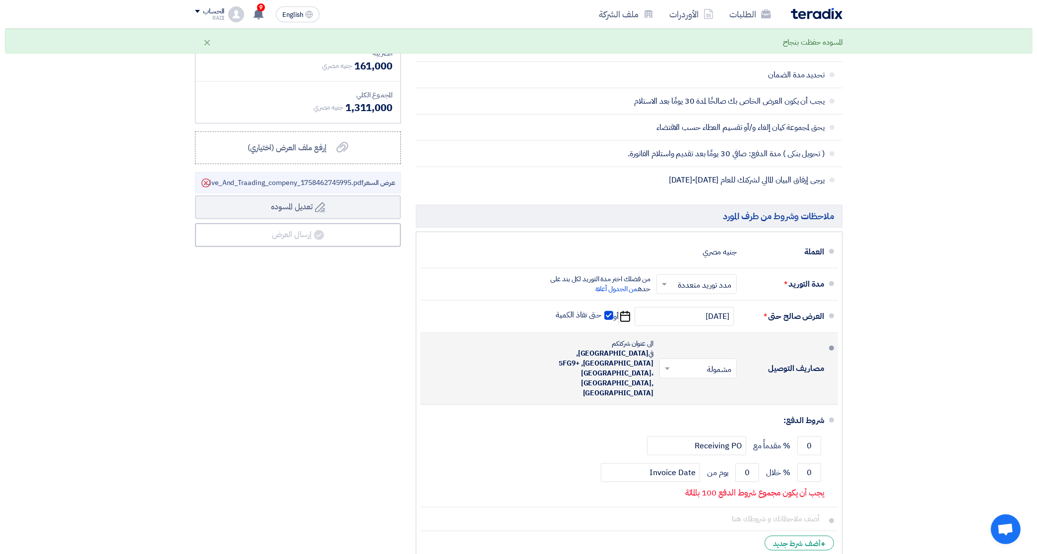
scroll to position [682, 0]
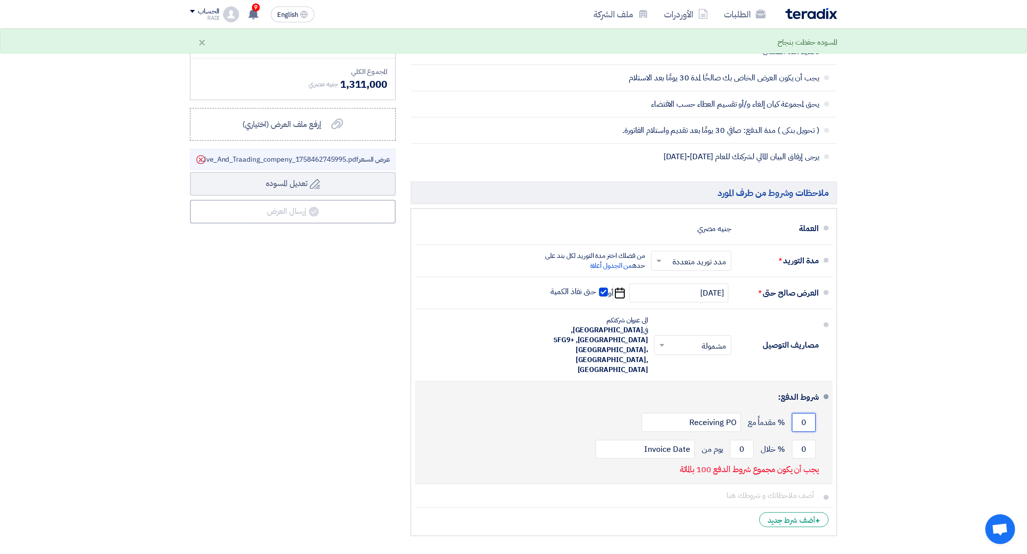
drag, startPoint x: 805, startPoint y: 405, endPoint x: 794, endPoint y: 403, distance: 10.7
click at [794, 413] on input "0" at bounding box center [804, 422] width 24 height 19
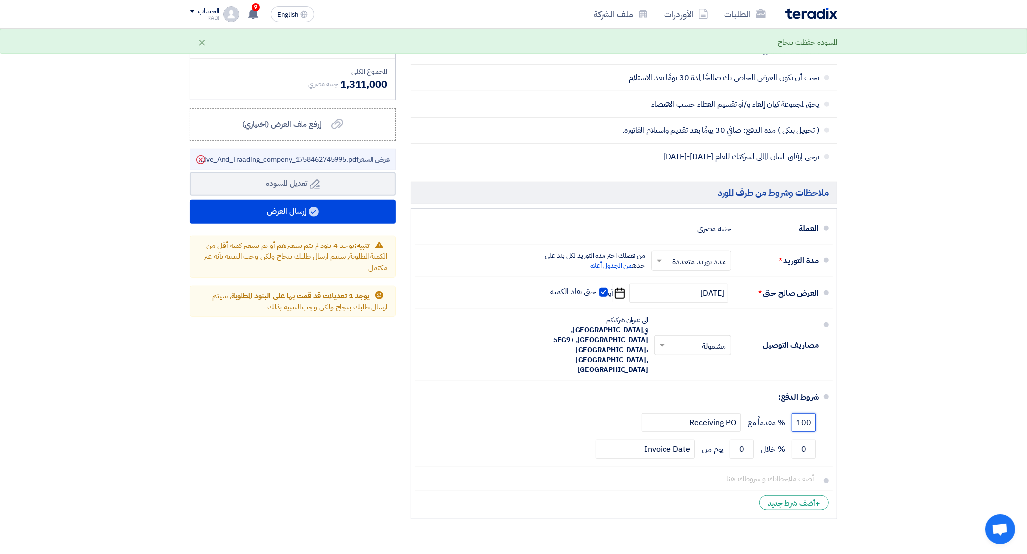
type input "100"
click at [261, 418] on div "ملخص العرض المالي المجموع الجزئي جنيه مصري 1,150,000 تكلفه التوصيل" at bounding box center [293, 227] width 221 height 595
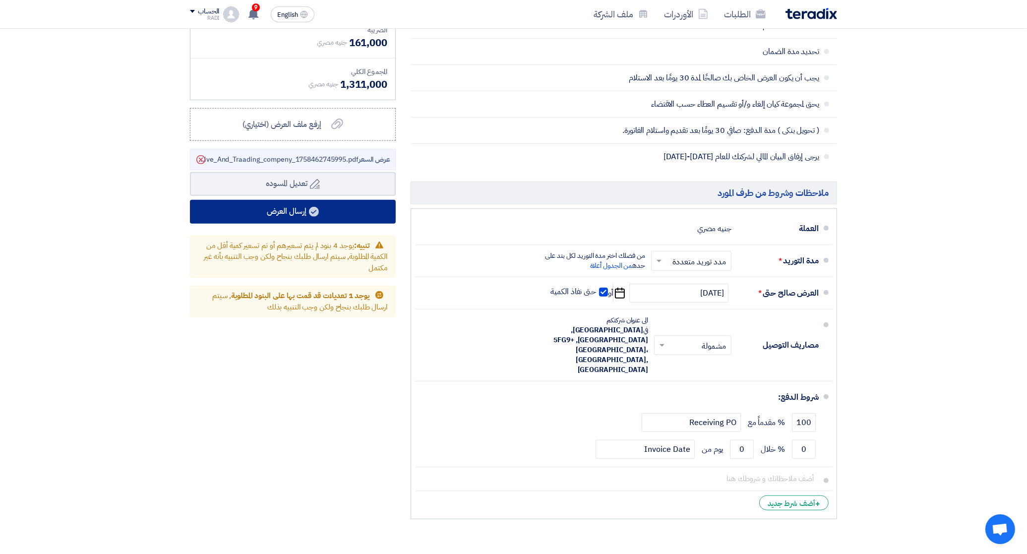
click at [277, 209] on button "إرسال العرض" at bounding box center [293, 212] width 206 height 24
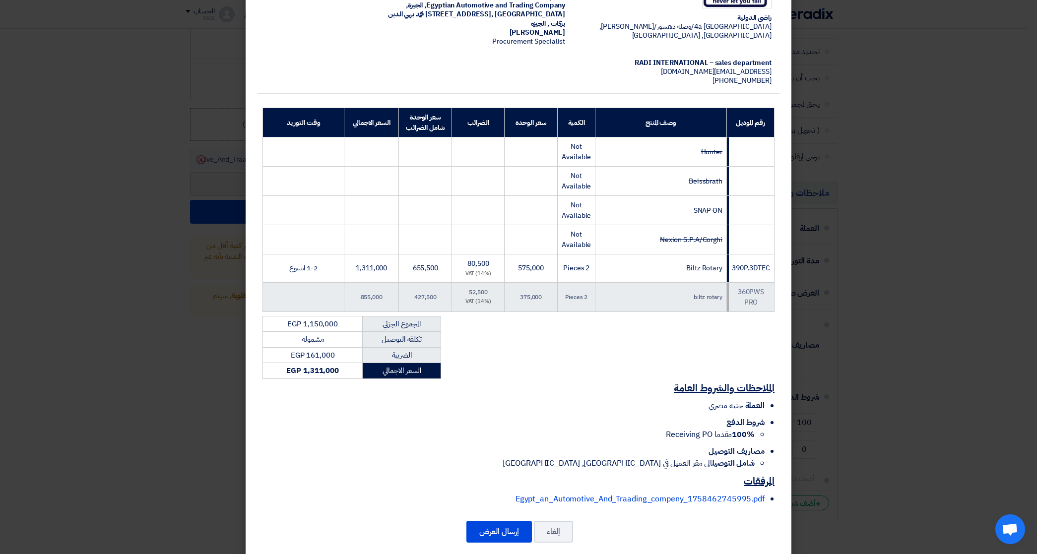
scroll to position [105, 0]
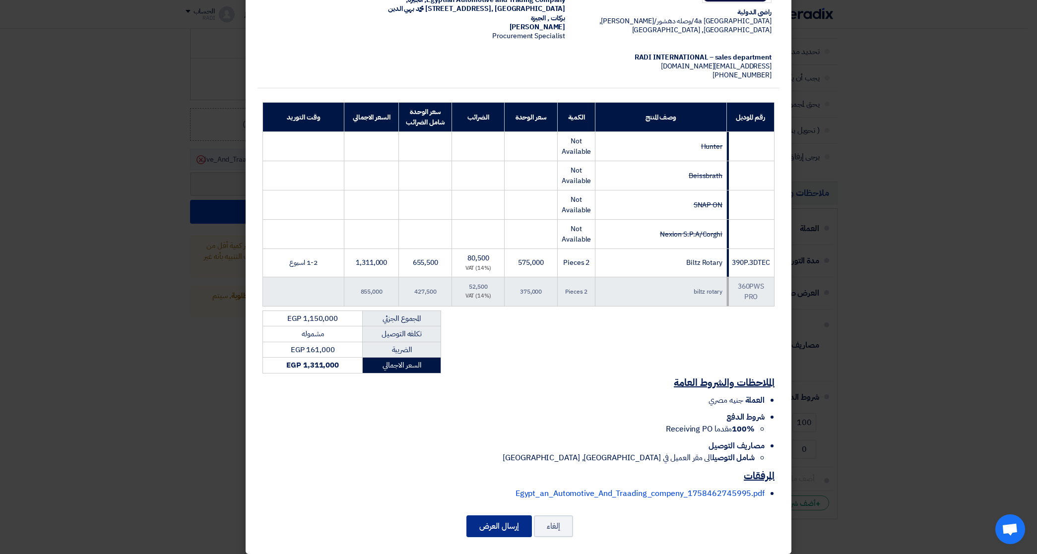
click at [504, 521] on button "إرسال العرض" at bounding box center [498, 526] width 65 height 22
